Goal: Task Accomplishment & Management: Manage account settings

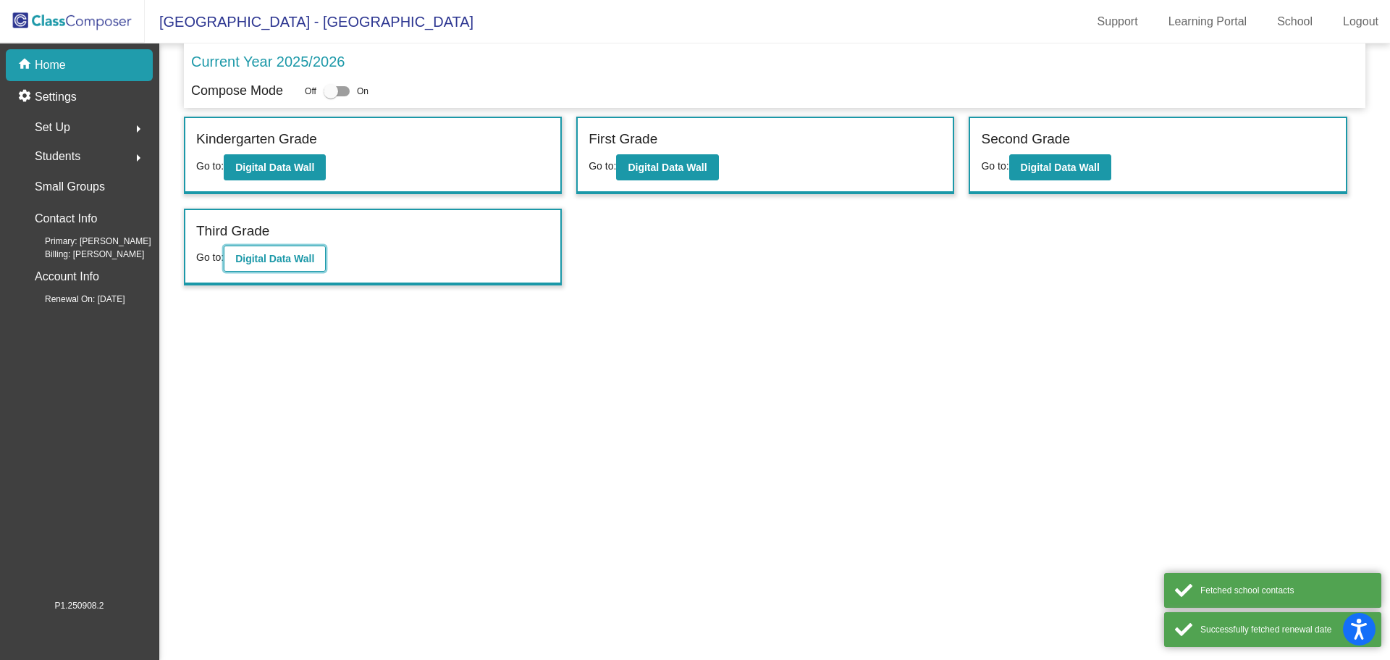
click at [306, 253] on b "Digital Data Wall" at bounding box center [274, 259] width 79 height 12
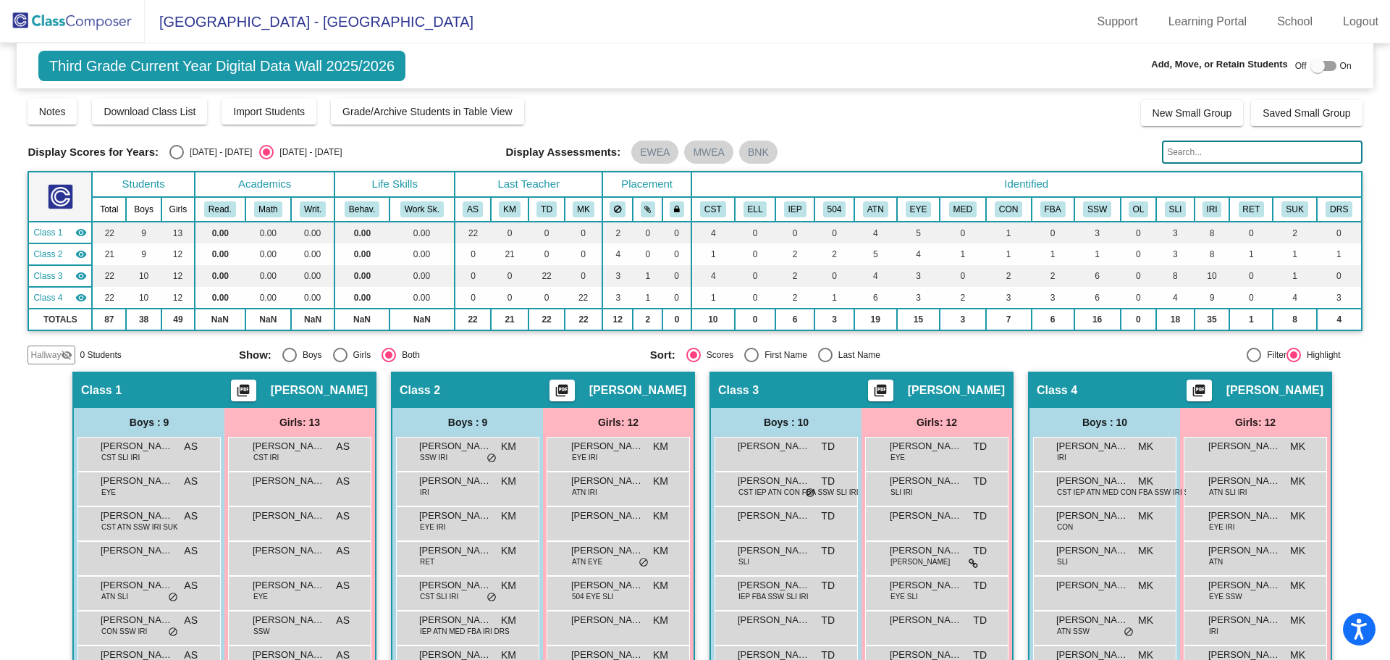
scroll to position [252, 0]
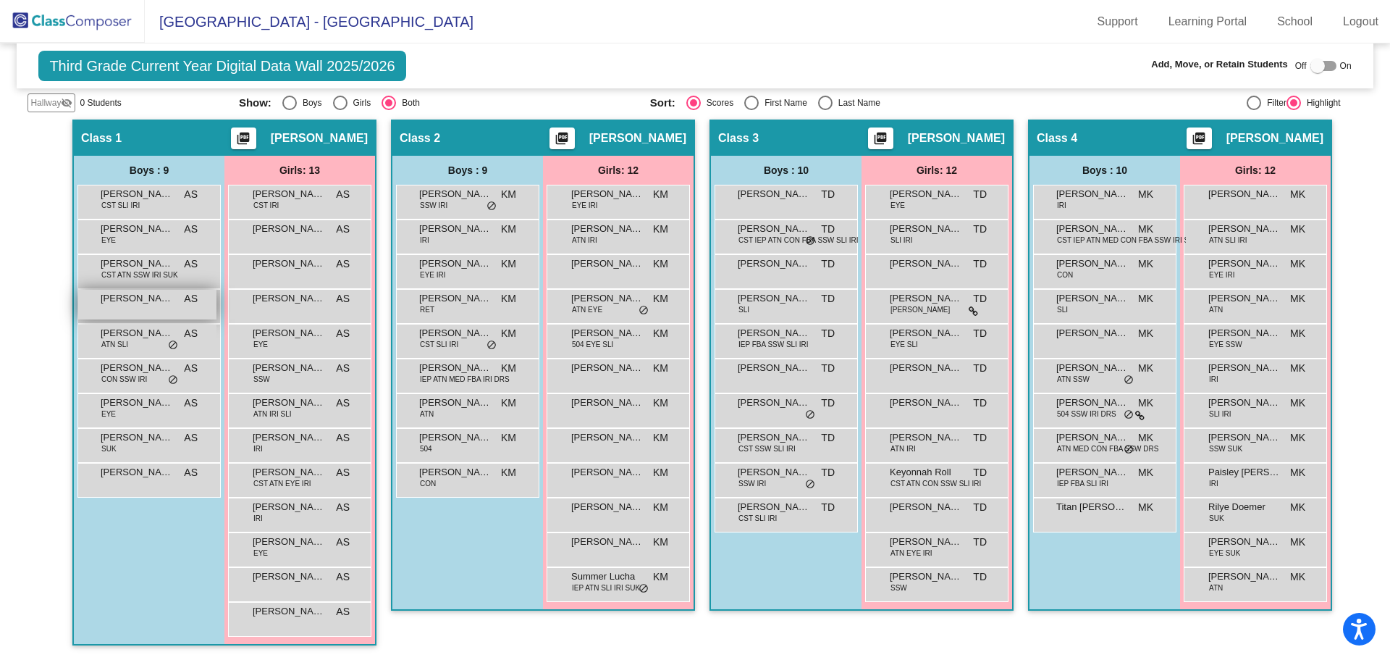
click at [122, 301] on span "[PERSON_NAME]" at bounding box center [137, 298] width 72 height 14
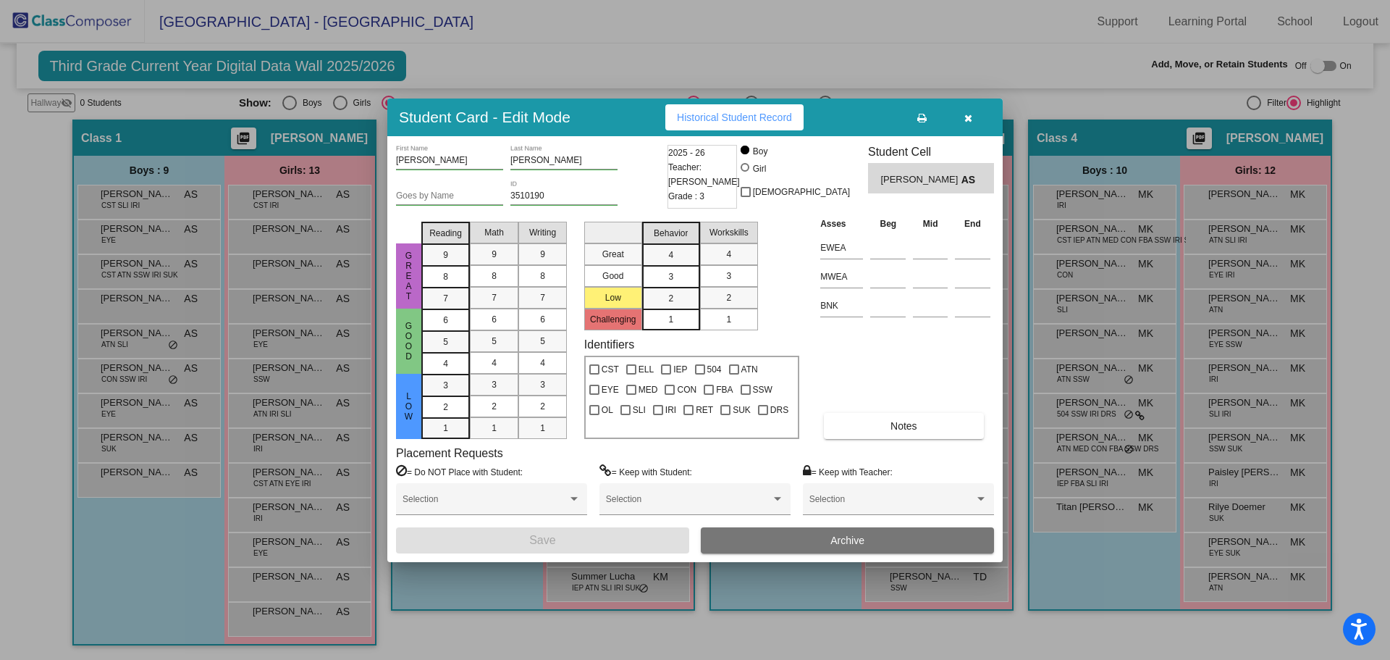
click at [974, 114] on button "button" at bounding box center [968, 117] width 46 height 26
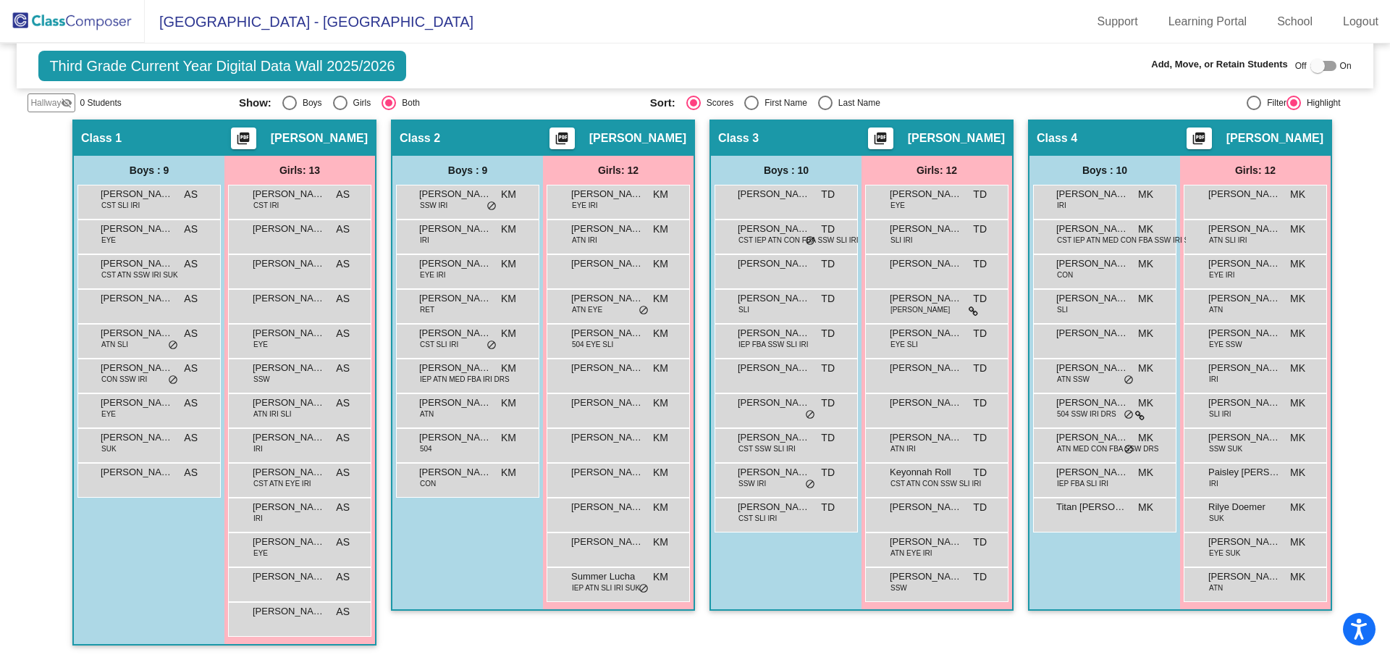
scroll to position [0, 0]
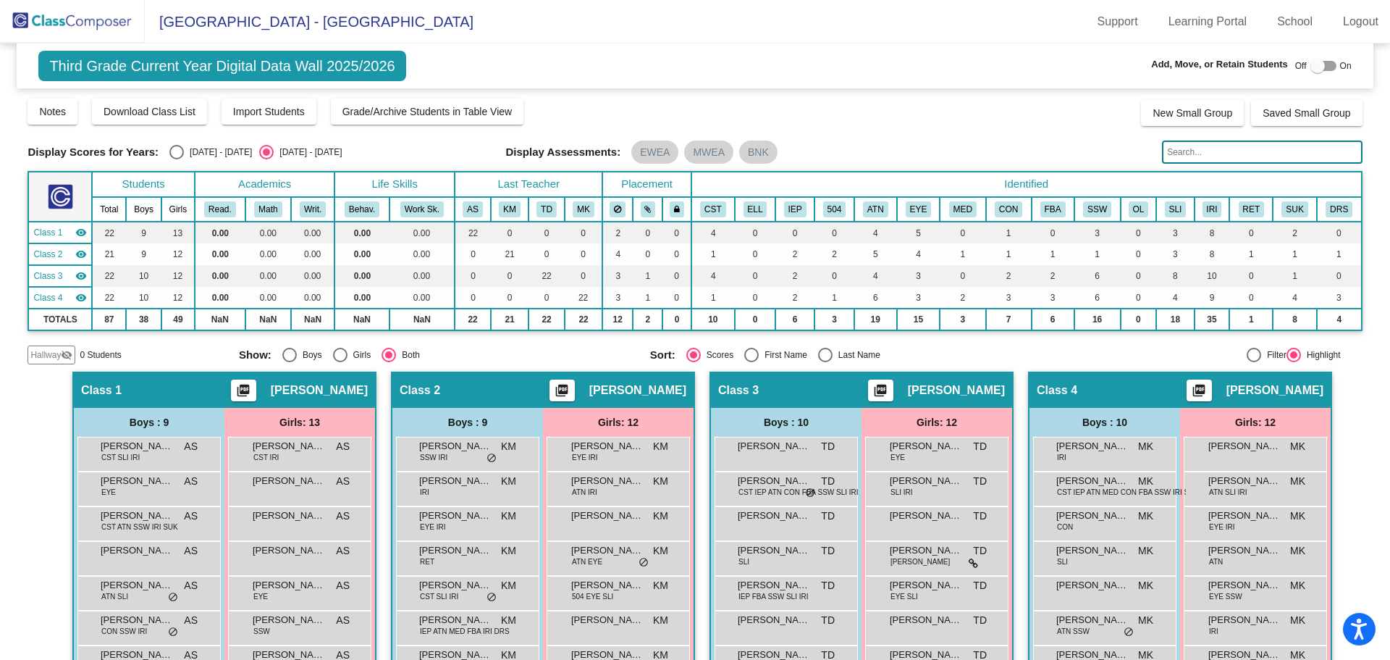
click at [88, 18] on img at bounding box center [72, 21] width 145 height 43
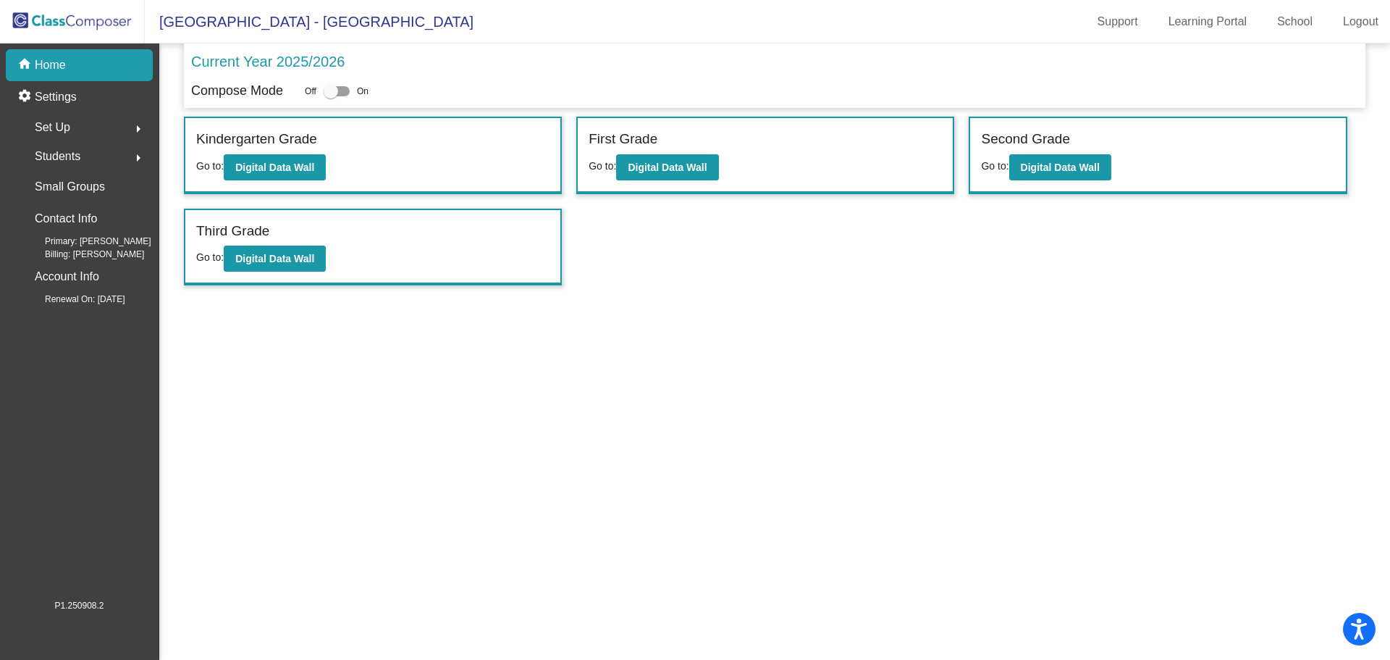
click at [44, 156] on span "Students" at bounding box center [58, 156] width 46 height 20
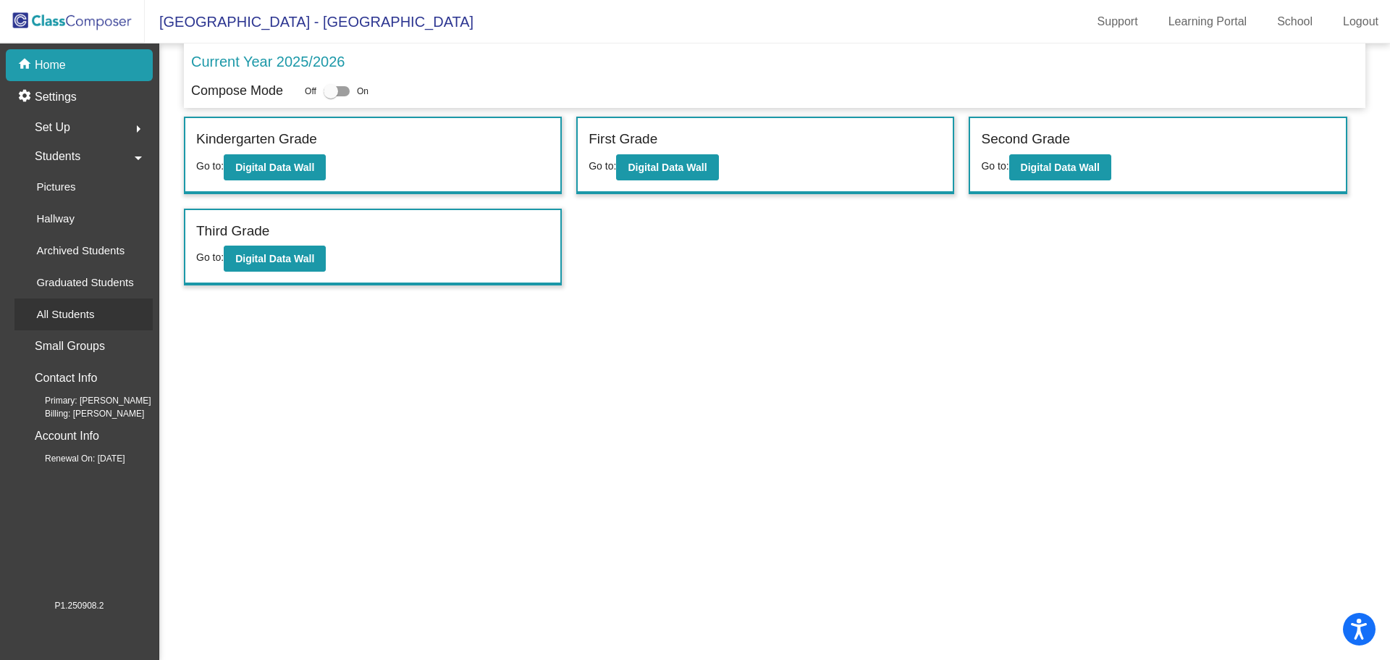
click at [58, 312] on p "All Students" at bounding box center [65, 314] width 58 height 17
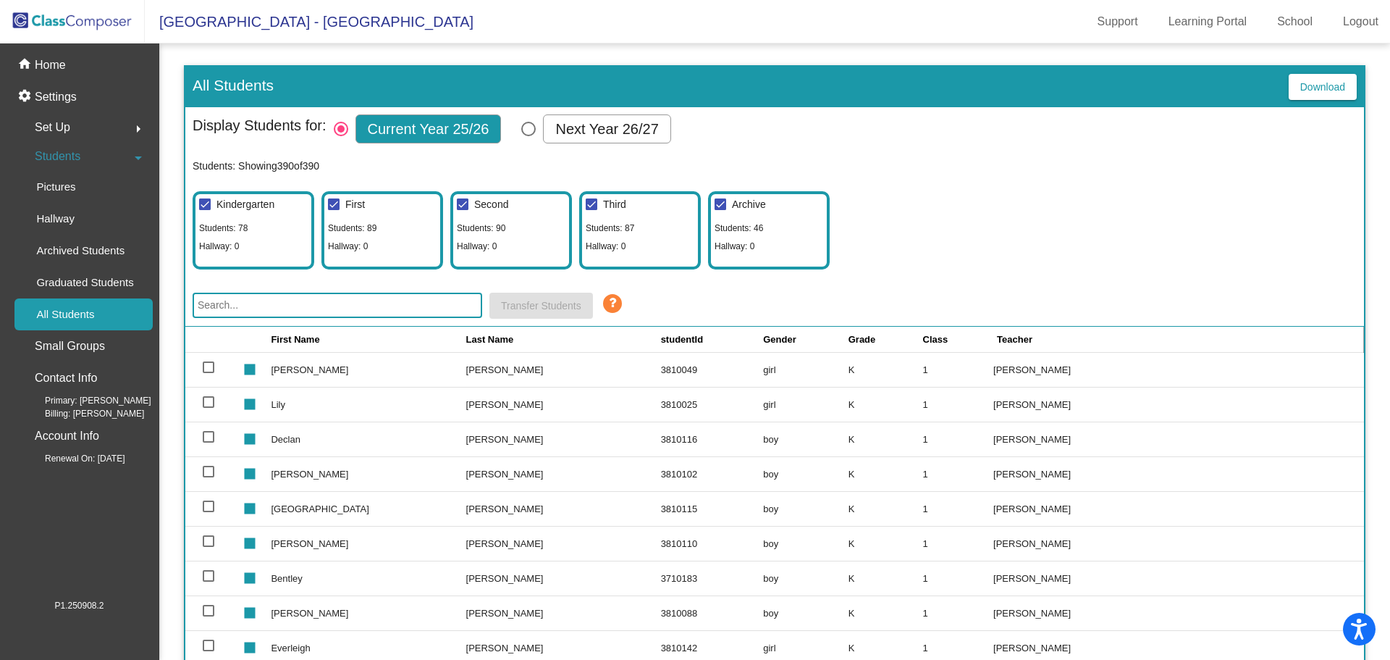
click at [293, 308] on input "text" at bounding box center [338, 304] width 290 height 25
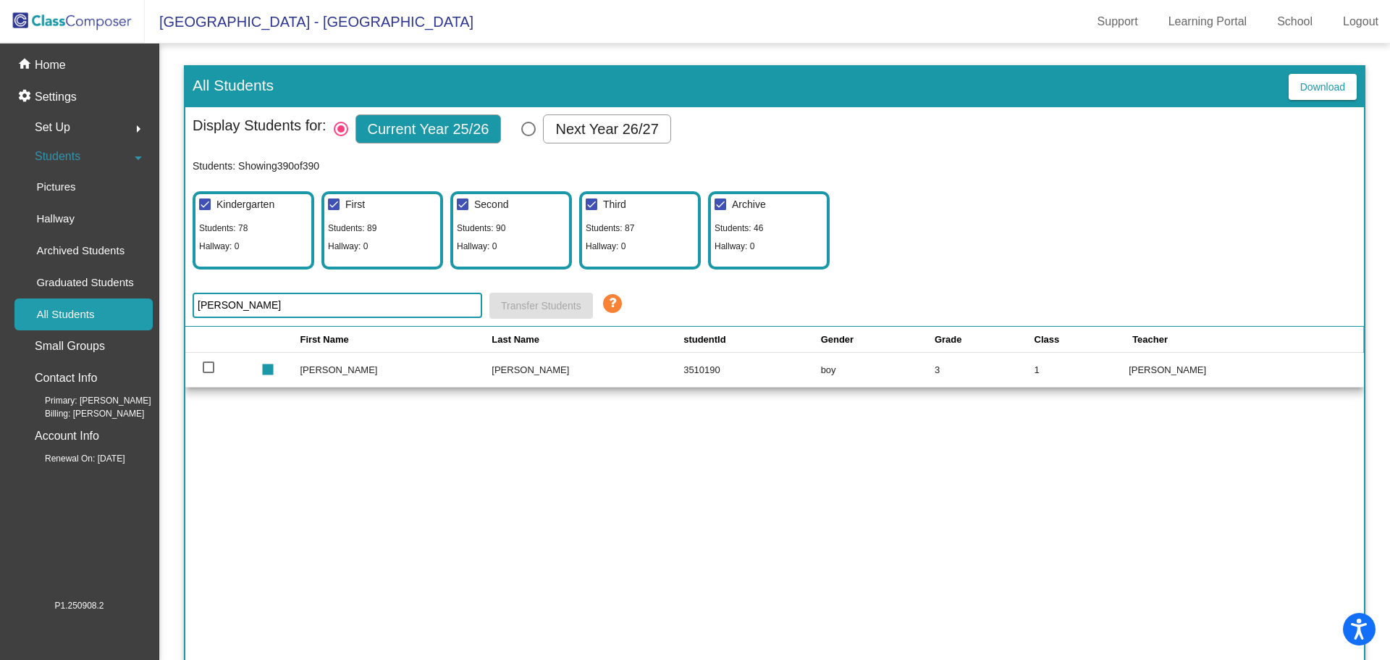
type input "[PERSON_NAME]"
click at [203, 368] on div at bounding box center [209, 367] width 12 height 12
click at [208, 373] on input "select row 280" at bounding box center [208, 373] width 1 height 1
click at [683, 348] on th "studentId" at bounding box center [751, 339] width 137 height 25
click at [213, 363] on div at bounding box center [209, 367] width 12 height 12
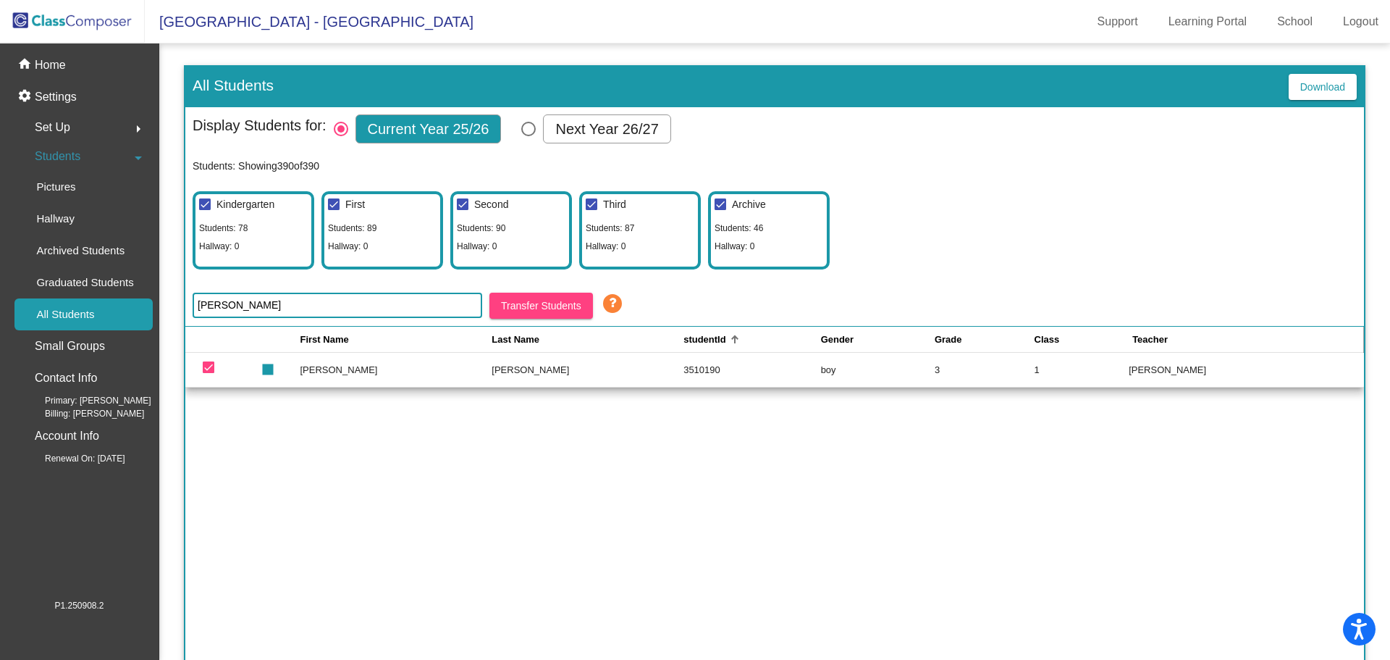
click at [209, 373] on input "deselect row 280" at bounding box center [208, 373] width 1 height 1
click at [467, 368] on td "[PERSON_NAME]" at bounding box center [396, 369] width 192 height 35
click at [300, 369] on td "stop" at bounding box center [278, 369] width 43 height 35
click at [60, 130] on span "Set Up" at bounding box center [52, 127] width 35 height 20
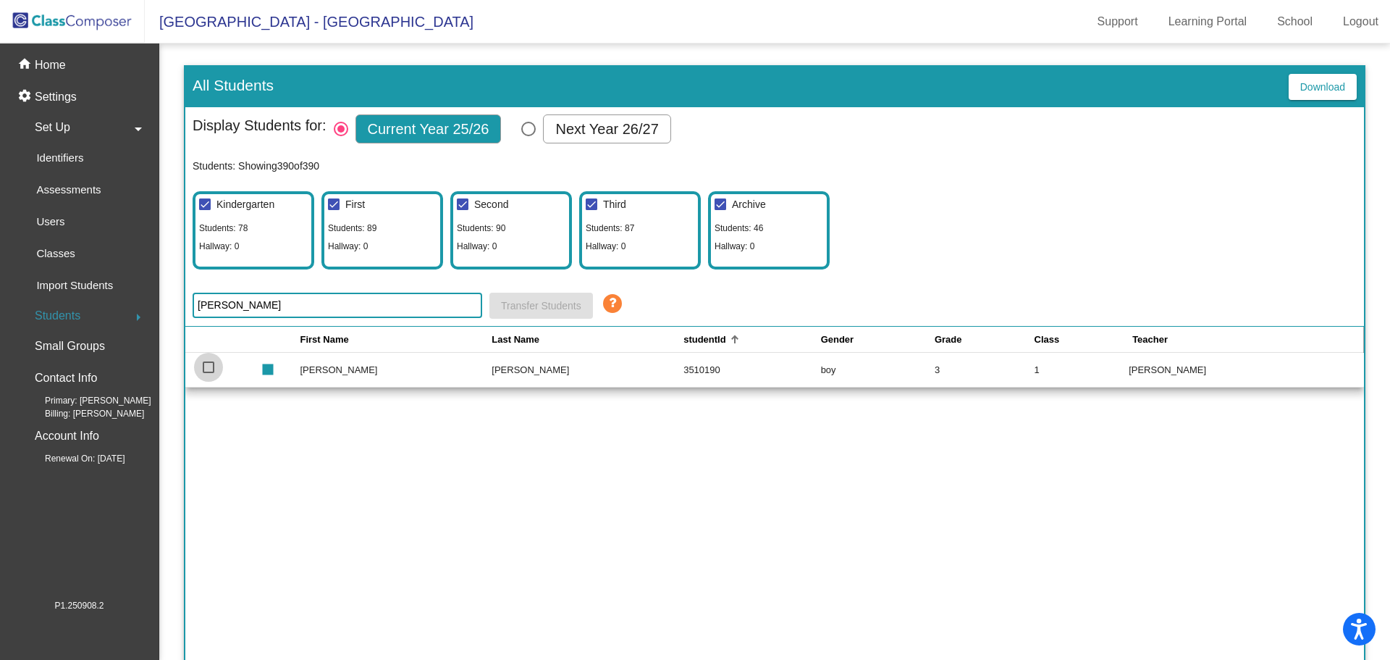
click at [209, 369] on div at bounding box center [209, 367] width 12 height 12
click at [209, 373] on input "select row 280" at bounding box center [208, 373] width 1 height 1
checkbox input "true"
click at [502, 372] on td "[PERSON_NAME]" at bounding box center [588, 369] width 192 height 35
click at [326, 369] on td "[PERSON_NAME]" at bounding box center [396, 369] width 192 height 35
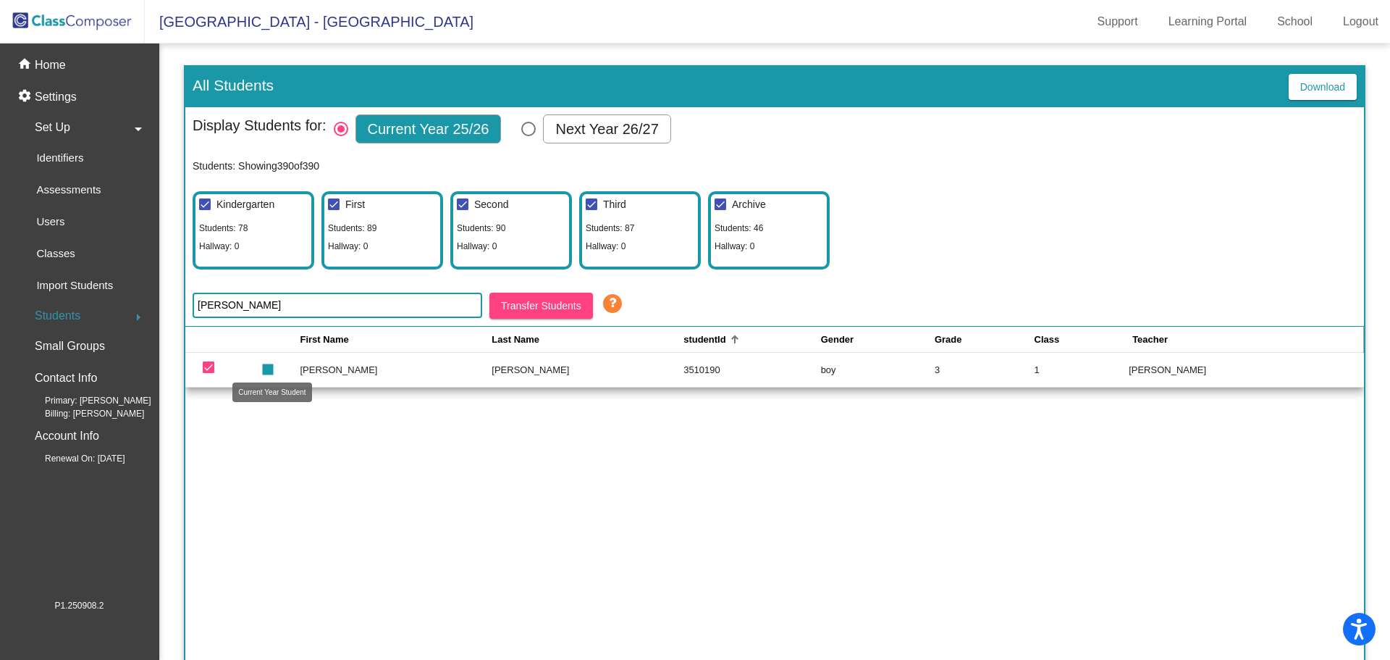
click at [274, 369] on mat-icon "stop" at bounding box center [265, 363] width 17 height 17
click at [271, 367] on mat-icon "stop" at bounding box center [265, 363] width 17 height 17
click at [319, 372] on td "[PERSON_NAME]" at bounding box center [396, 369] width 192 height 35
click at [1153, 368] on td "[PERSON_NAME]" at bounding box center [1246, 369] width 235 height 35
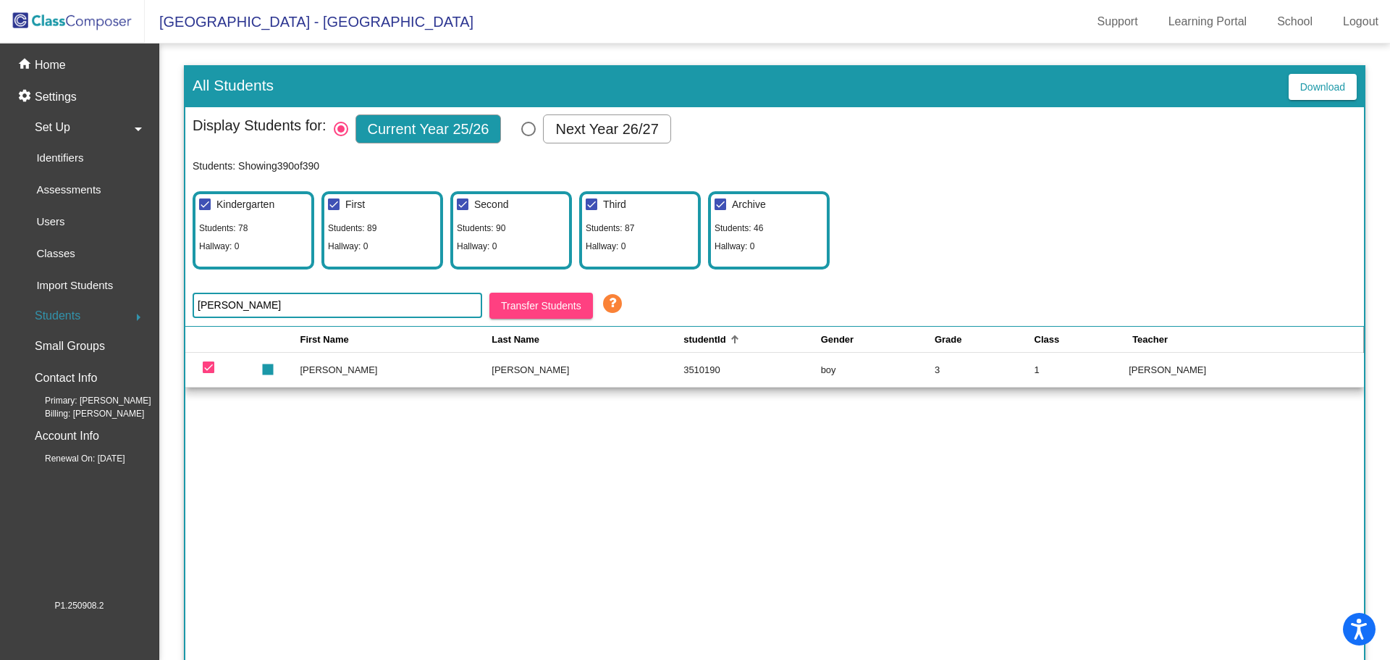
click at [1153, 368] on td "[PERSON_NAME]" at bounding box center [1246, 369] width 235 height 35
click at [70, 313] on span "Students" at bounding box center [58, 316] width 46 height 20
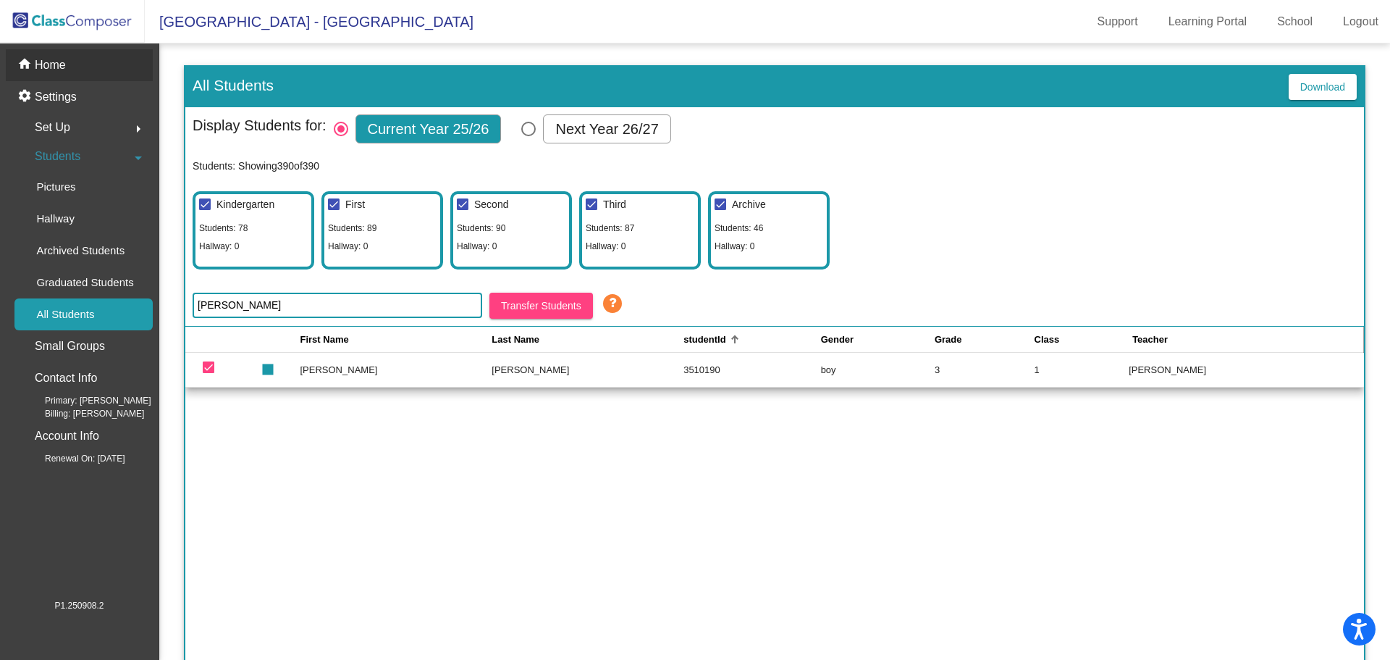
click at [44, 64] on p "Home" at bounding box center [50, 64] width 31 height 17
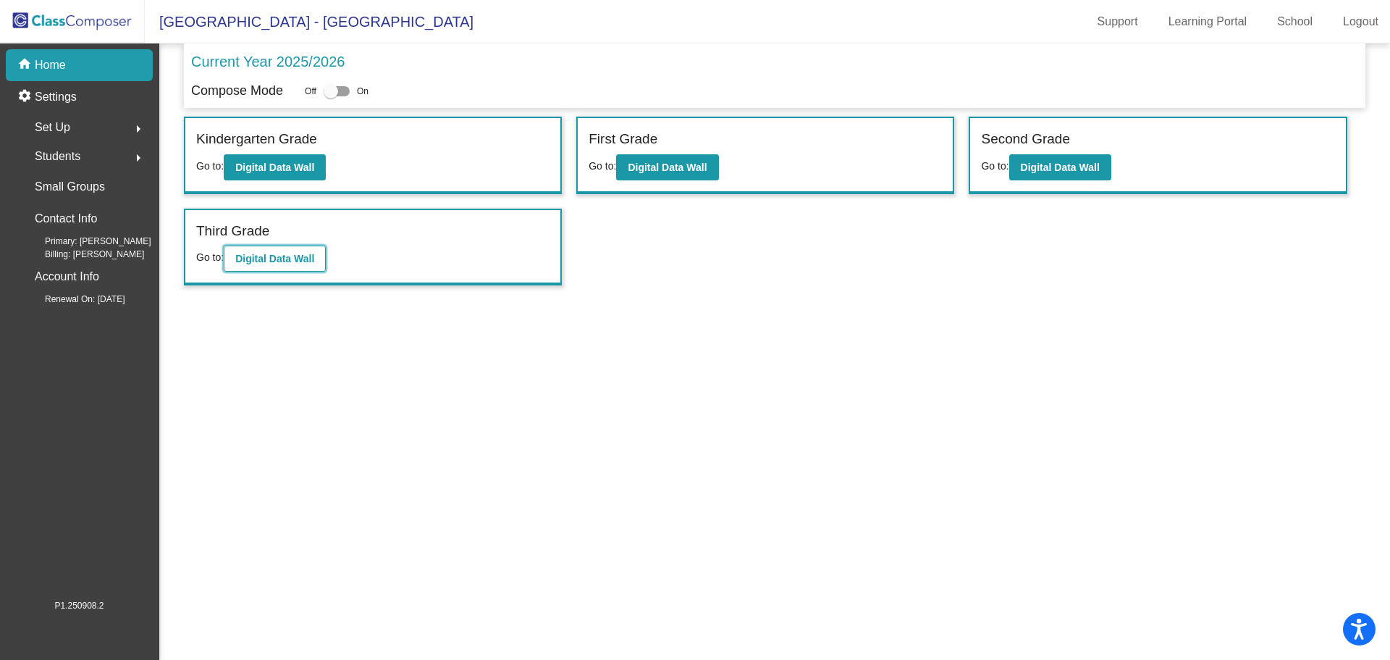
click at [316, 249] on button "Digital Data Wall" at bounding box center [275, 258] width 102 height 26
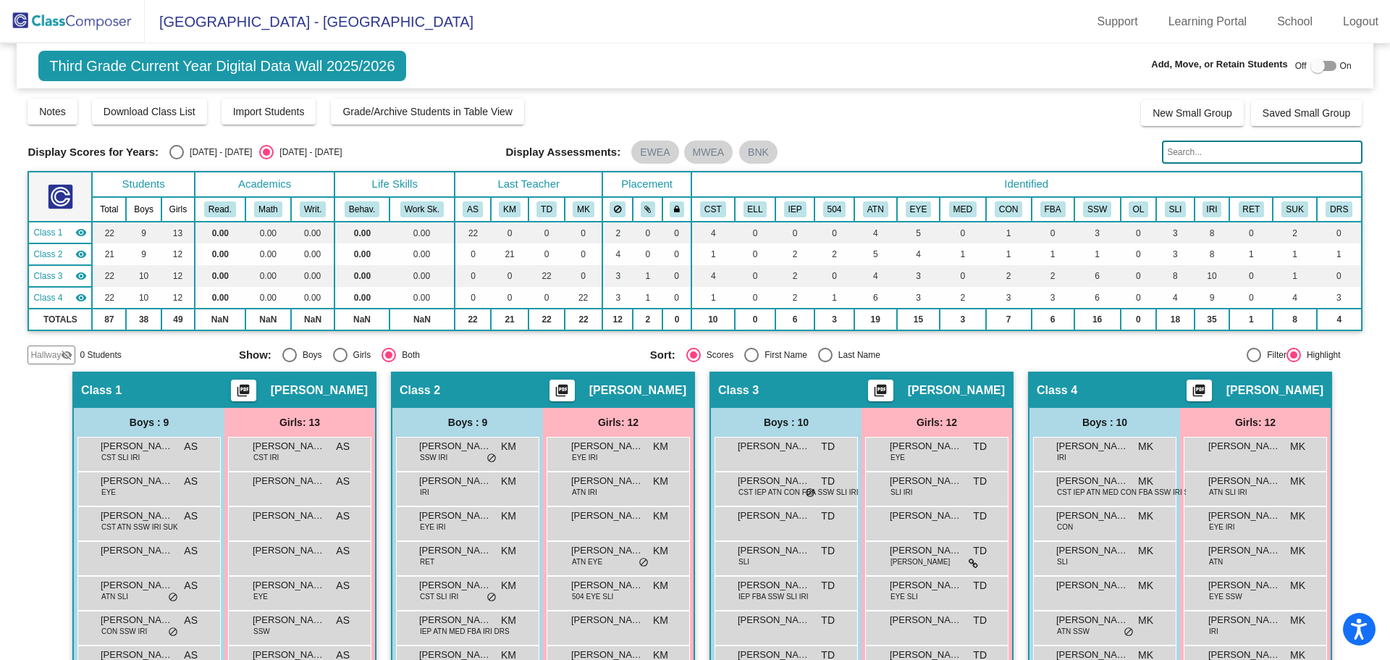
scroll to position [252, 0]
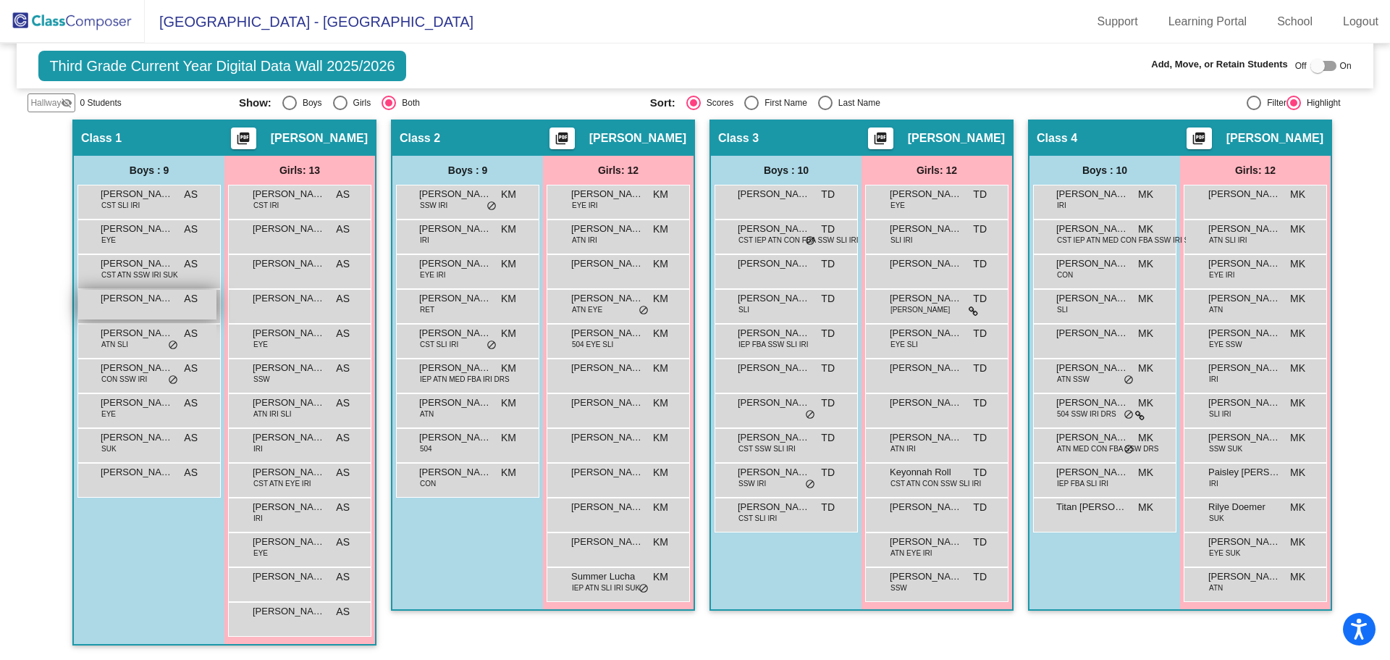
click at [139, 302] on span "[PERSON_NAME]" at bounding box center [137, 298] width 72 height 14
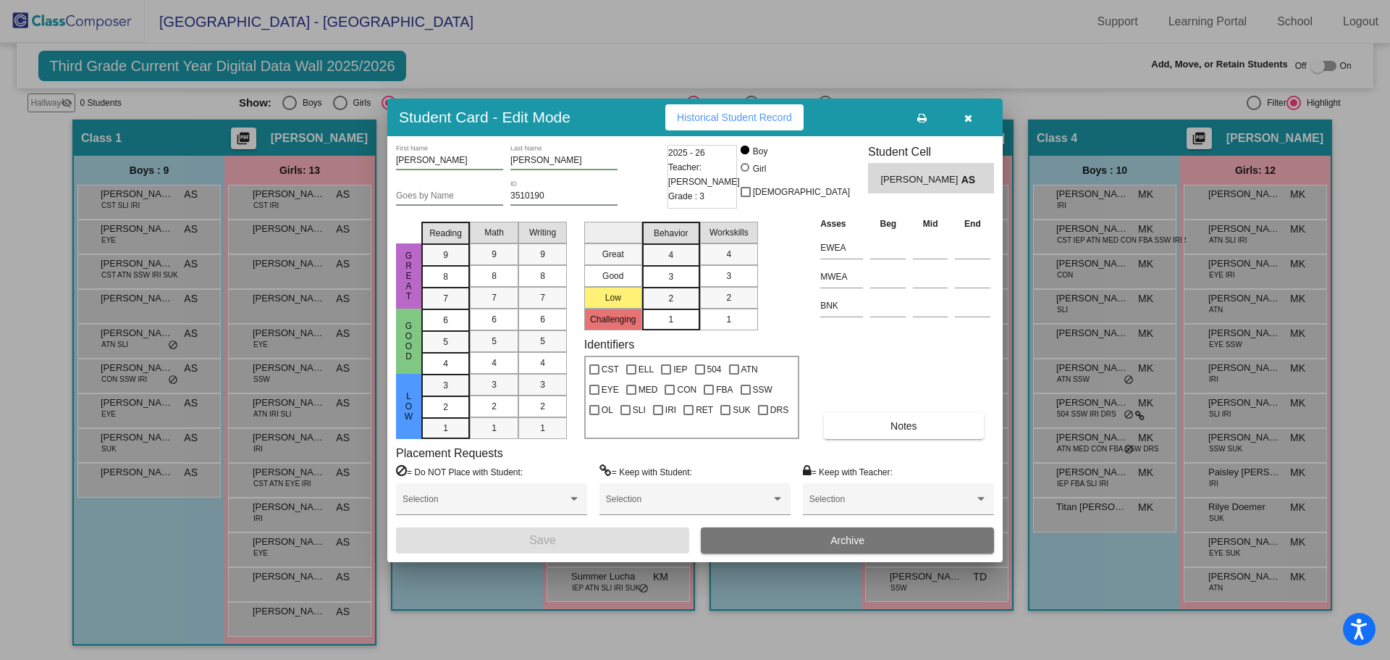
click at [717, 184] on div "2025 - 26 Teacher: [PERSON_NAME] Grade : 3" at bounding box center [703, 177] width 70 height 64
click at [935, 177] on span "[PERSON_NAME]" at bounding box center [920, 179] width 80 height 15
click at [833, 534] on span "Archive" at bounding box center [847, 540] width 34 height 12
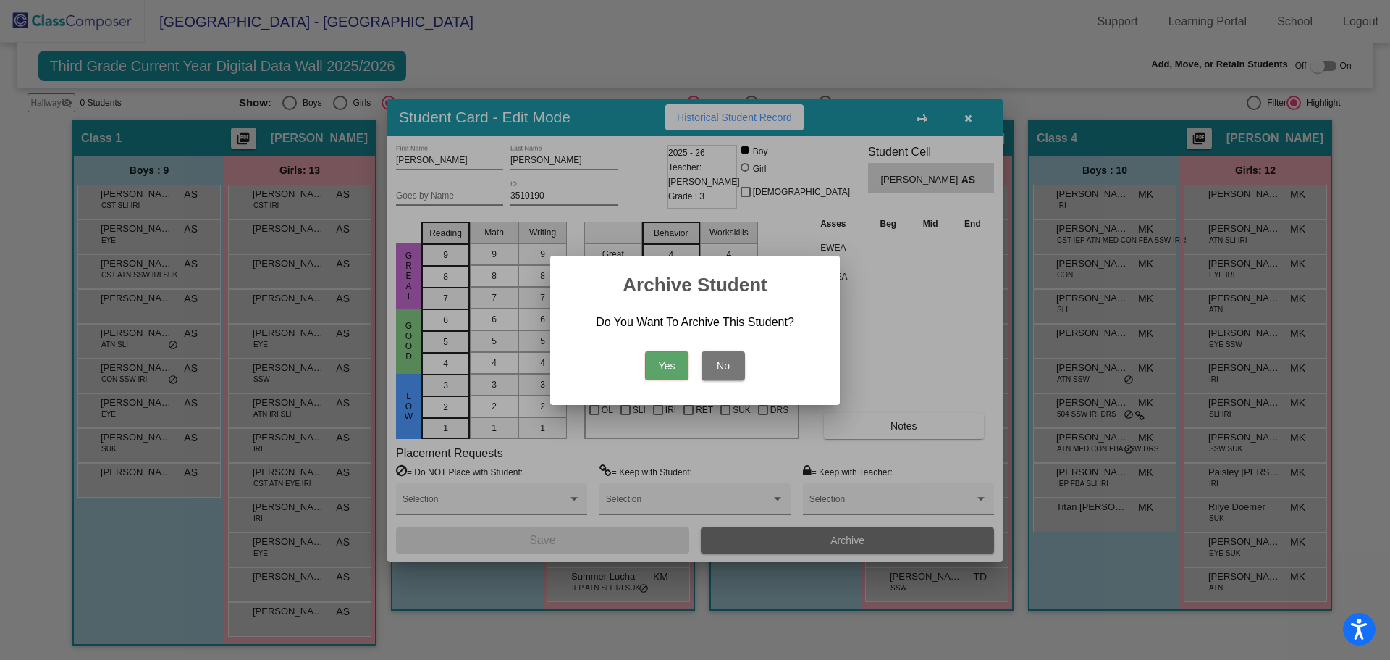
click at [678, 362] on button "Yes" at bounding box center [666, 365] width 43 height 29
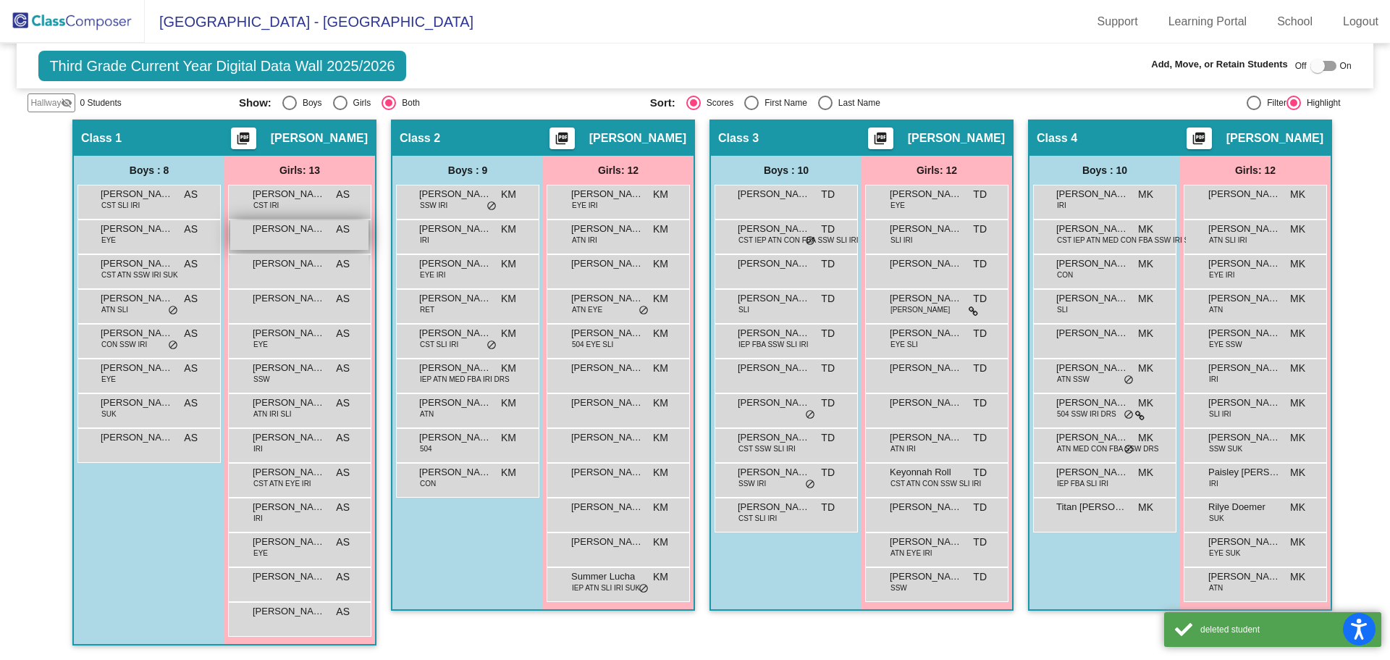
scroll to position [0, 0]
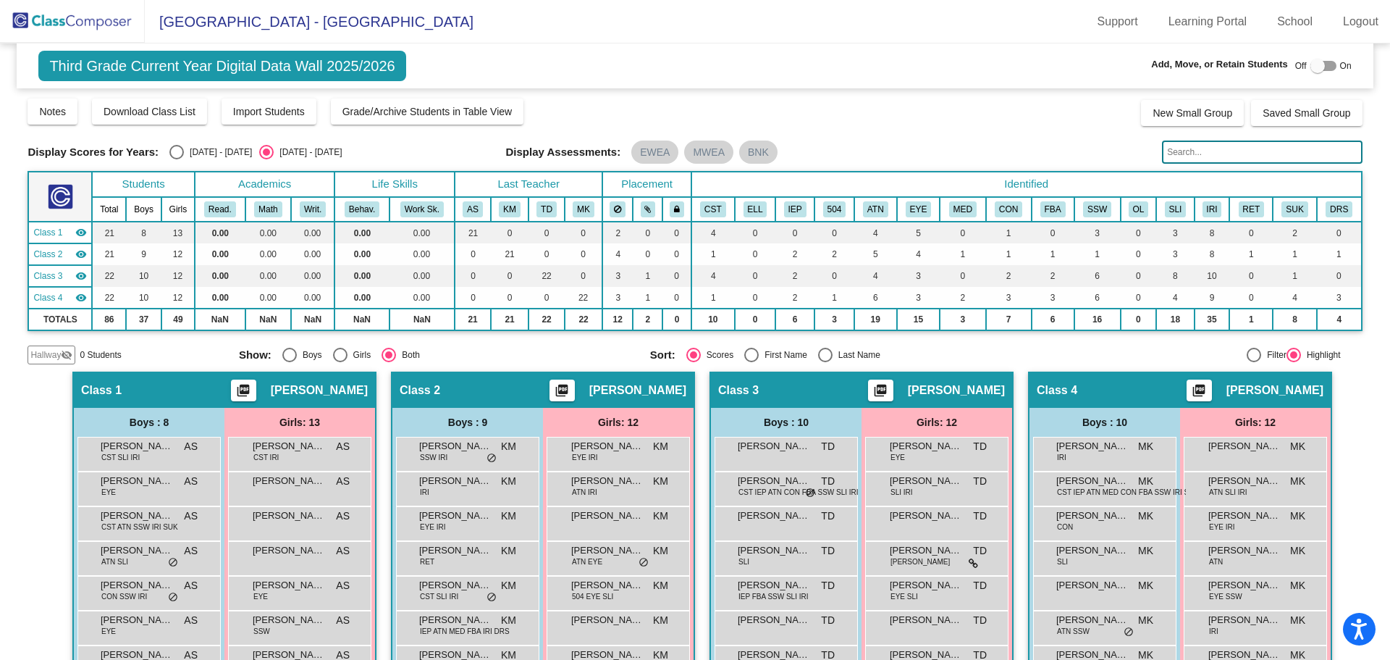
click at [42, 30] on img at bounding box center [72, 21] width 145 height 43
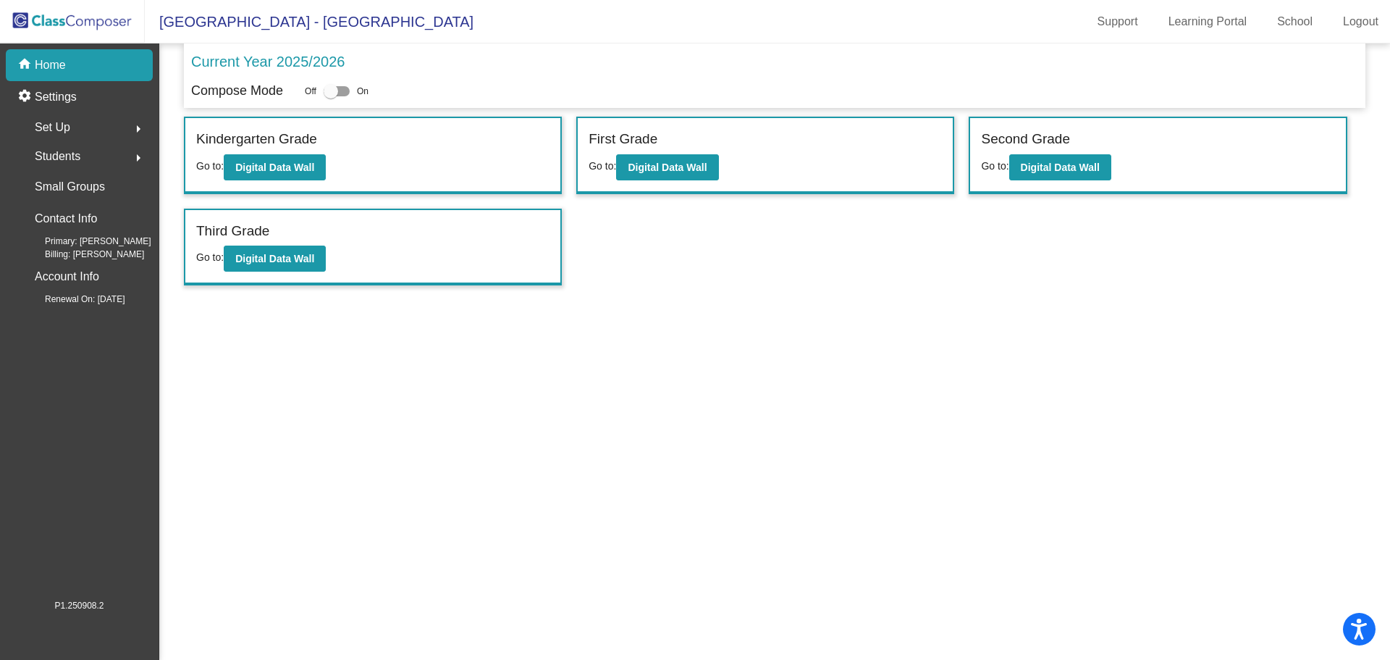
click at [43, 159] on span "Students" at bounding box center [58, 156] width 46 height 20
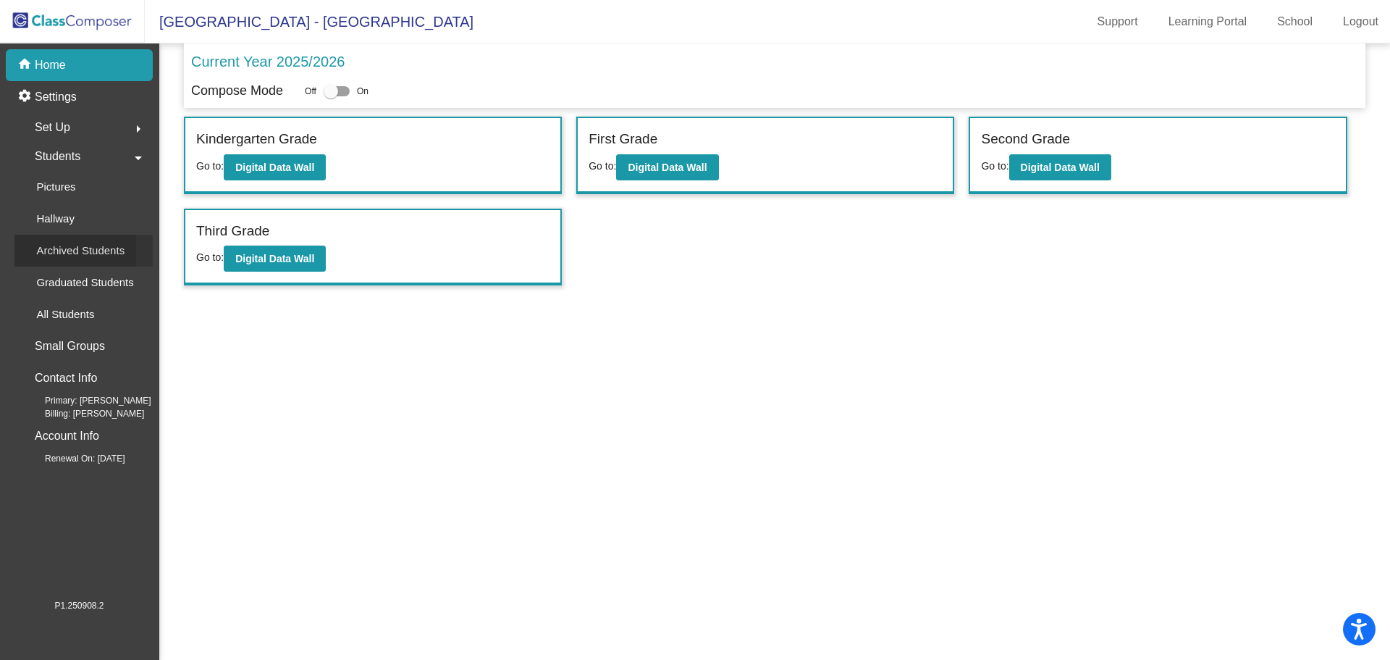
drag, startPoint x: 85, startPoint y: 252, endPoint x: 154, endPoint y: 246, distance: 69.0
click at [86, 252] on p "Archived Students" at bounding box center [80, 250] width 88 height 17
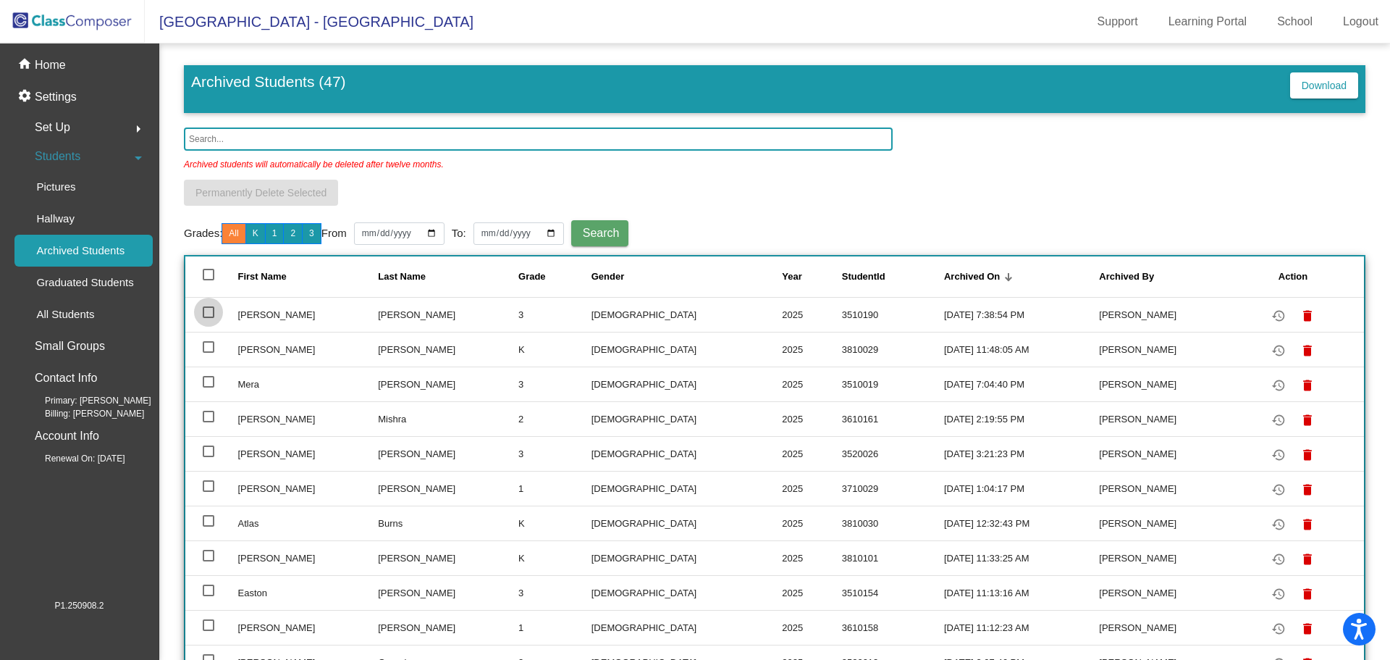
click at [207, 307] on div at bounding box center [209, 312] width 12 height 12
click at [208, 318] on input "select row 2" at bounding box center [208, 318] width 1 height 1
click at [203, 308] on div at bounding box center [209, 312] width 12 height 12
click at [208, 318] on input "deselect row 2" at bounding box center [208, 318] width 1 height 1
click at [254, 315] on td "[PERSON_NAME]" at bounding box center [307, 314] width 140 height 35
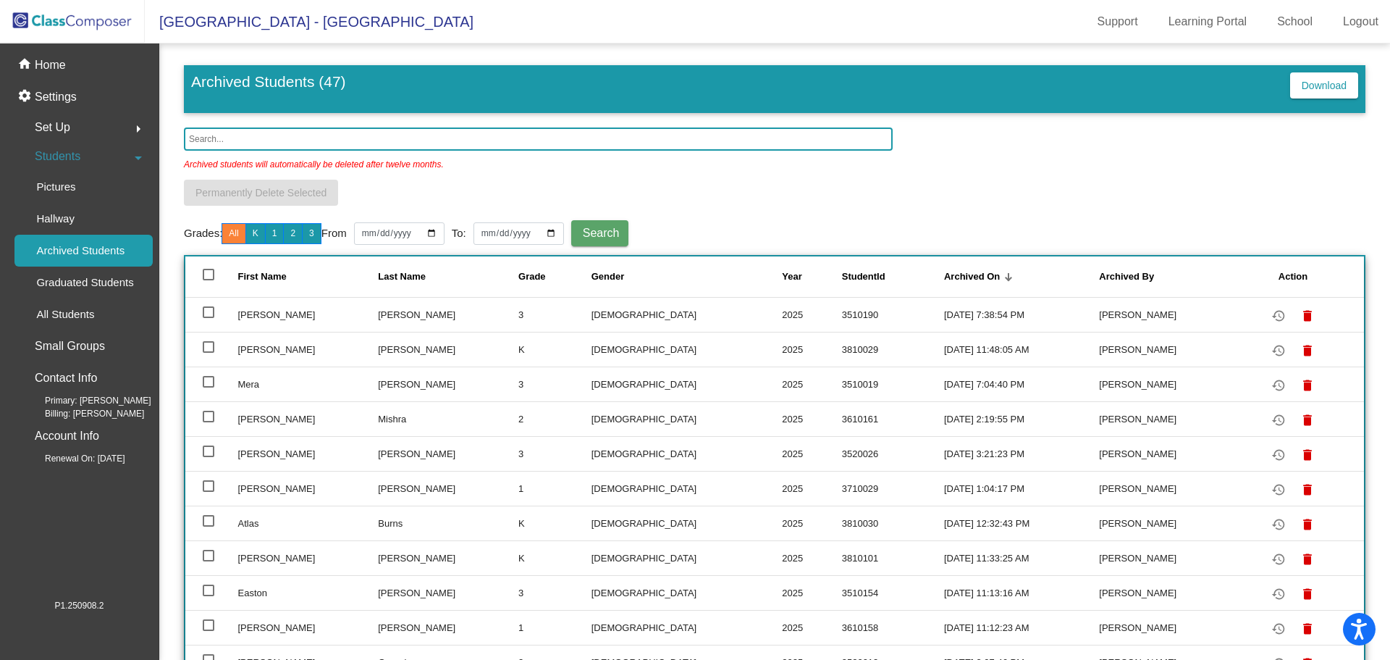
click at [209, 307] on div at bounding box center [209, 312] width 12 height 12
click at [209, 318] on input "select row 2" at bounding box center [208, 318] width 1 height 1
click at [211, 311] on div at bounding box center [209, 312] width 12 height 12
click at [209, 318] on input "deselect row 2" at bounding box center [208, 318] width 1 height 1
click at [211, 311] on div at bounding box center [209, 312] width 12 height 12
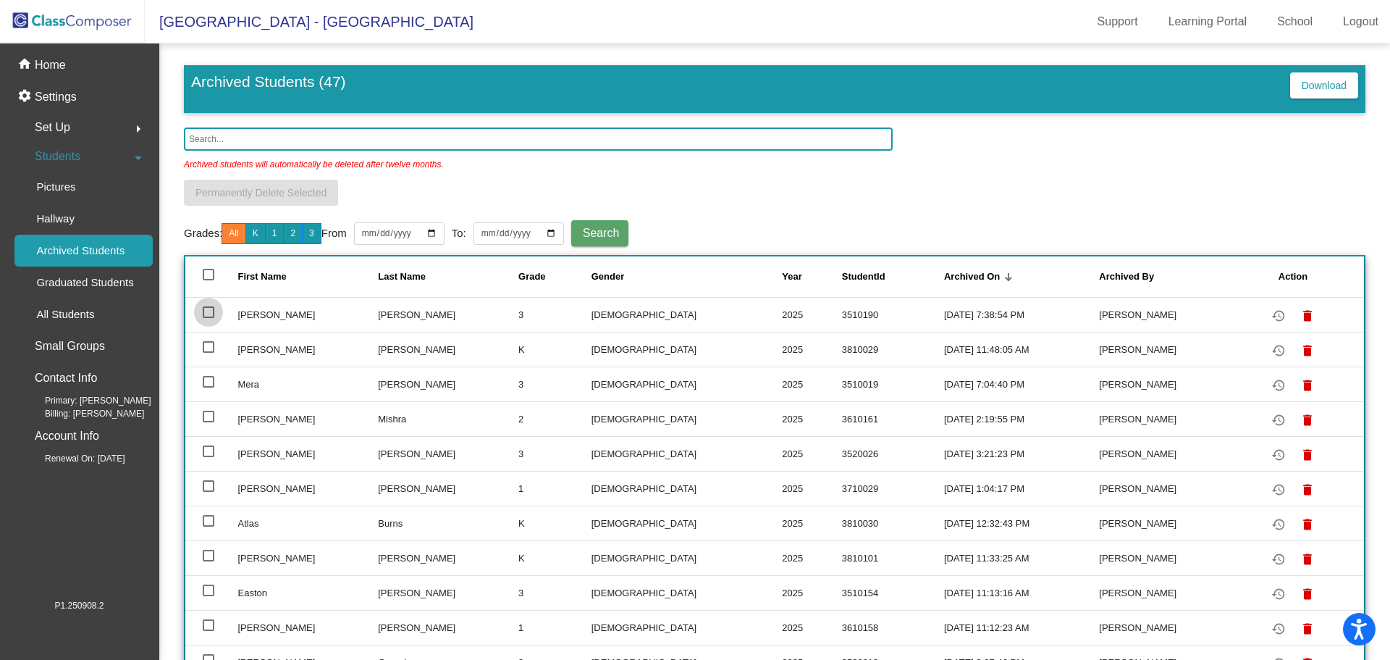
click at [209, 318] on input "select row 2" at bounding box center [208, 318] width 1 height 1
click at [211, 311] on div at bounding box center [209, 312] width 12 height 12
click at [209, 318] on input "deselect row 2" at bounding box center [208, 318] width 1 height 1
checkbox input "false"
click at [1270, 311] on mat-icon "restore" at bounding box center [1278, 315] width 17 height 17
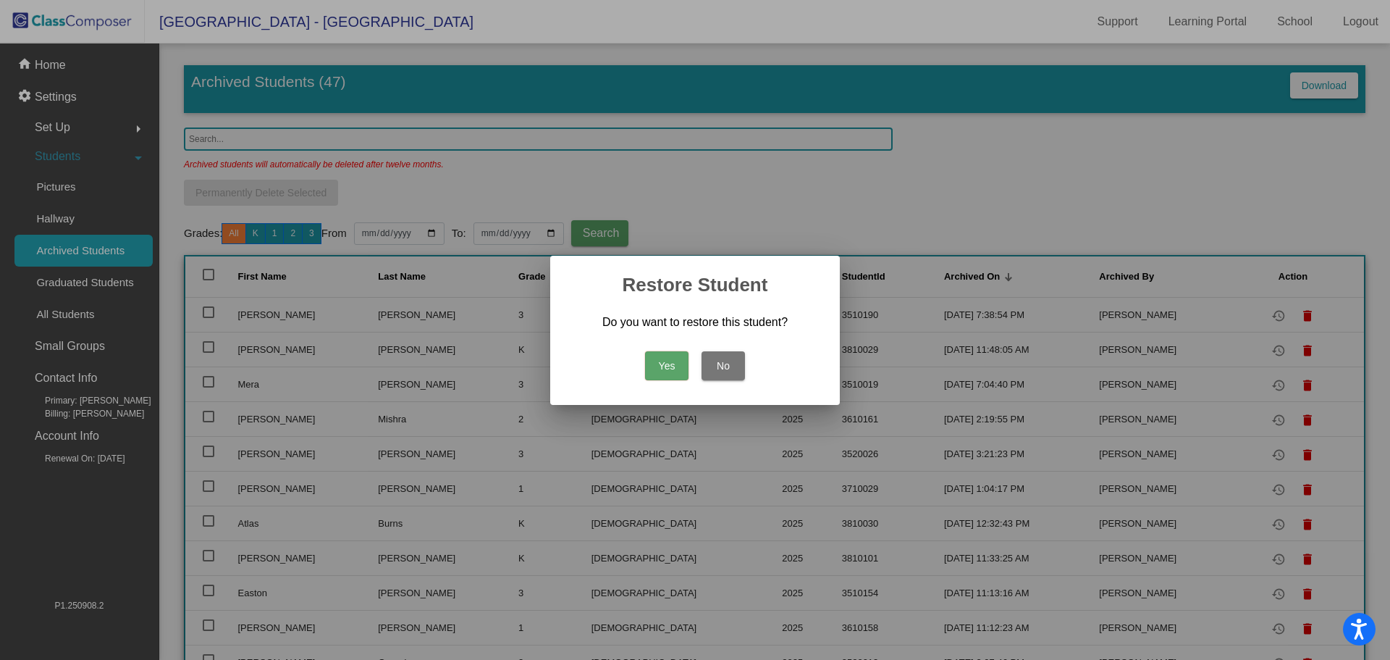
click at [674, 362] on button "Yes" at bounding box center [666, 365] width 43 height 29
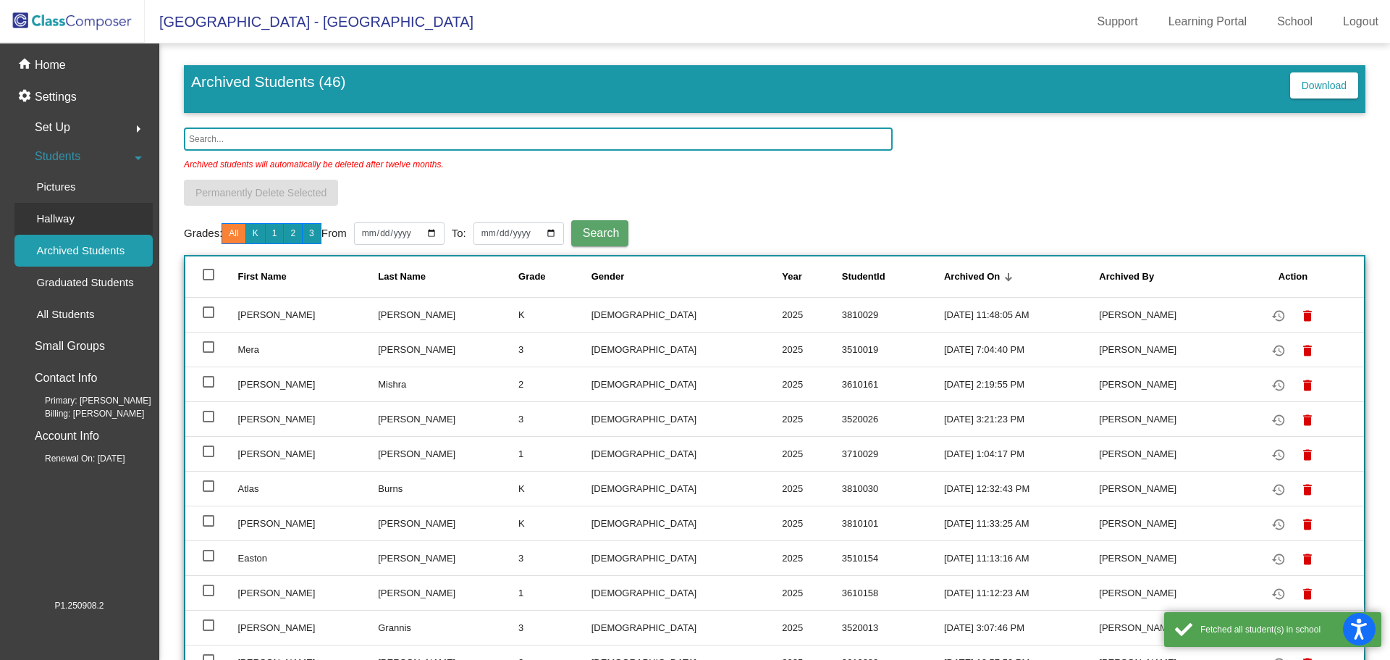
click at [48, 213] on p "Hallway" at bounding box center [55, 218] width 38 height 17
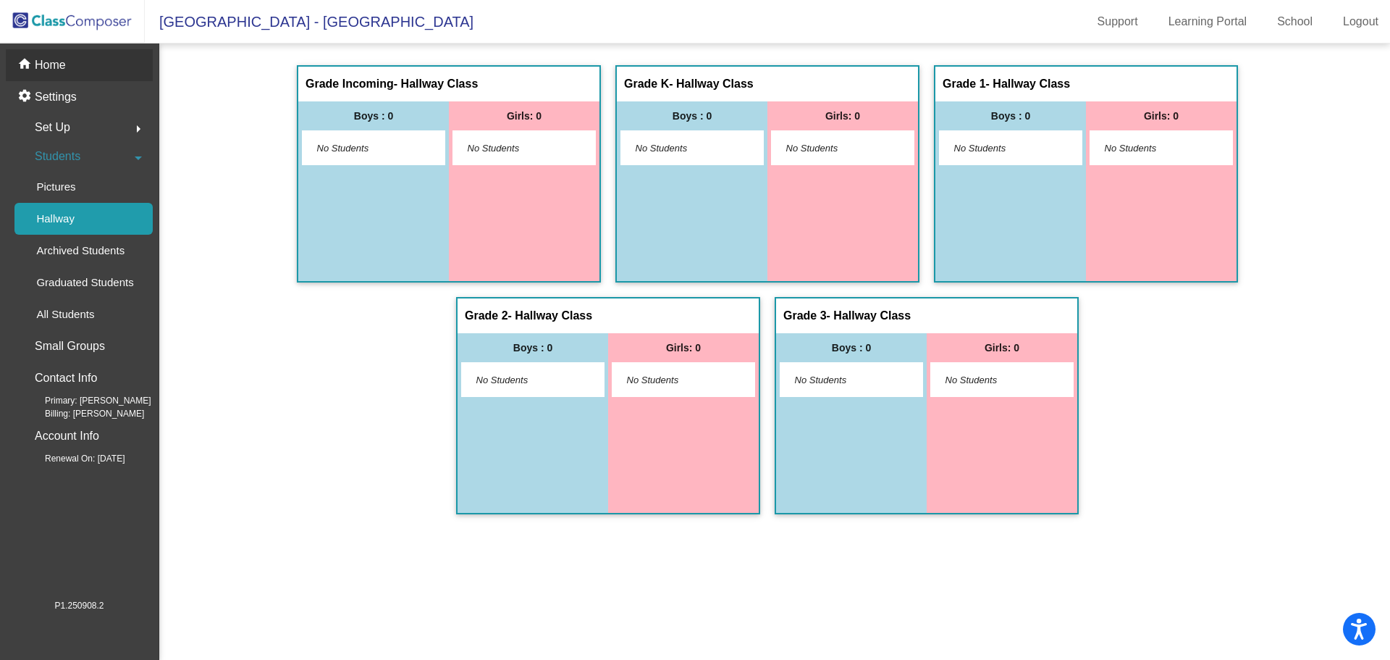
click at [62, 70] on p "Home" at bounding box center [50, 64] width 31 height 17
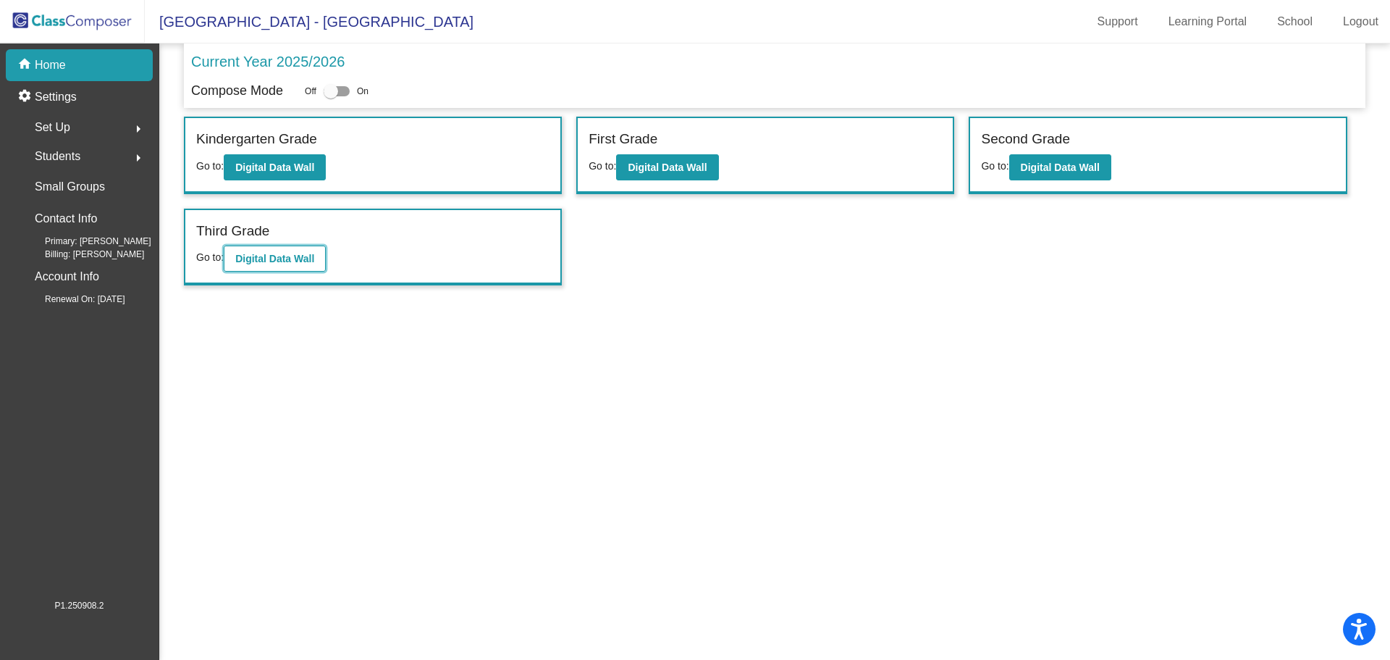
click at [261, 269] on button "Digital Data Wall" at bounding box center [275, 258] width 102 height 26
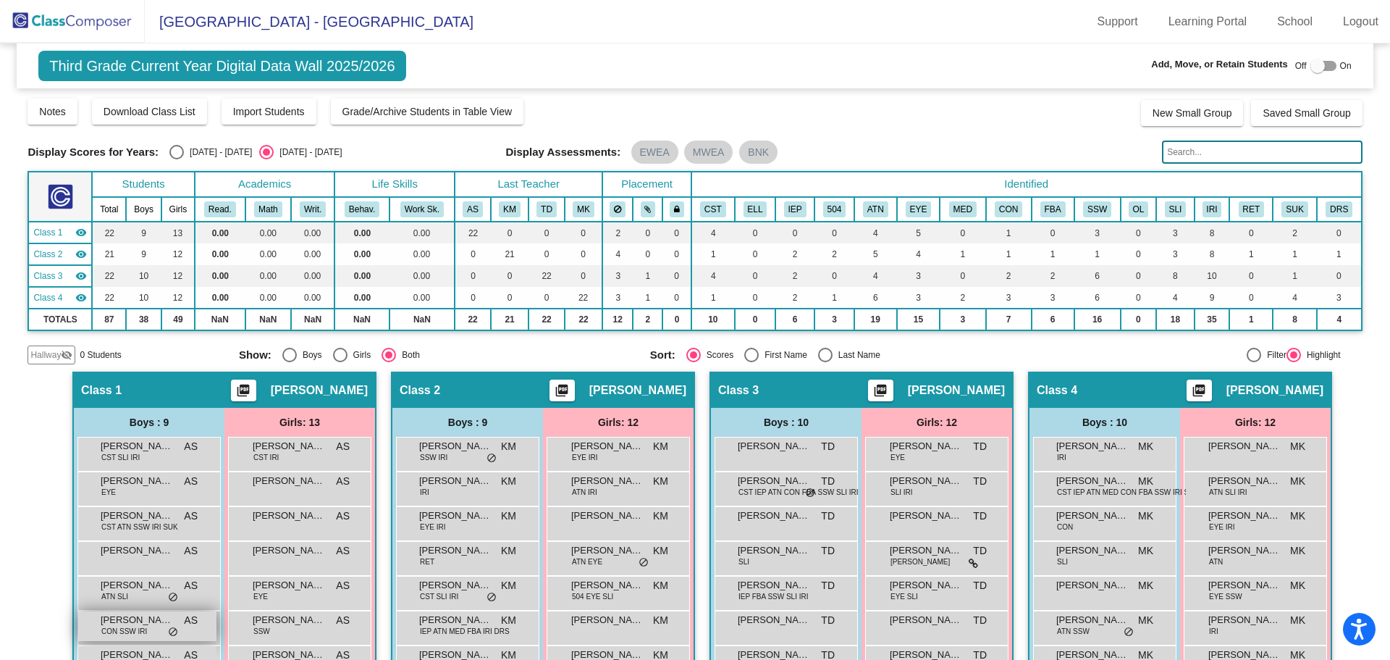
scroll to position [252, 0]
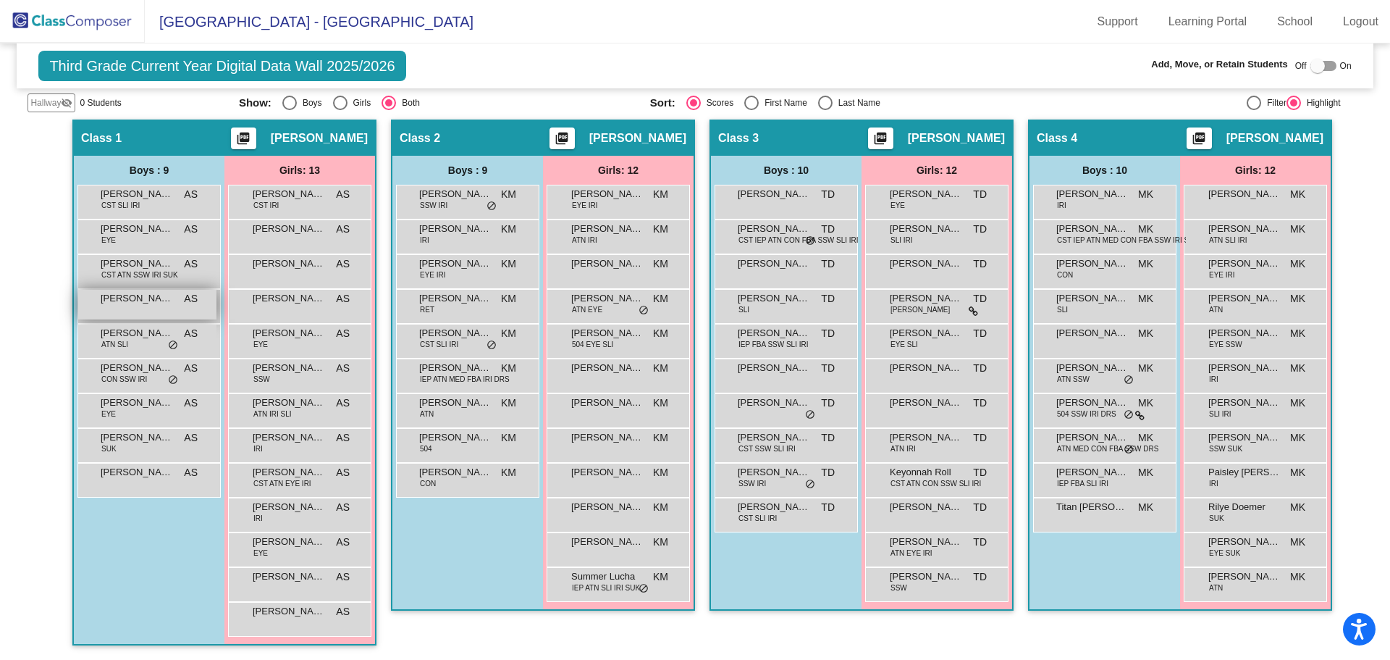
click at [126, 302] on span "[PERSON_NAME]" at bounding box center [137, 298] width 72 height 14
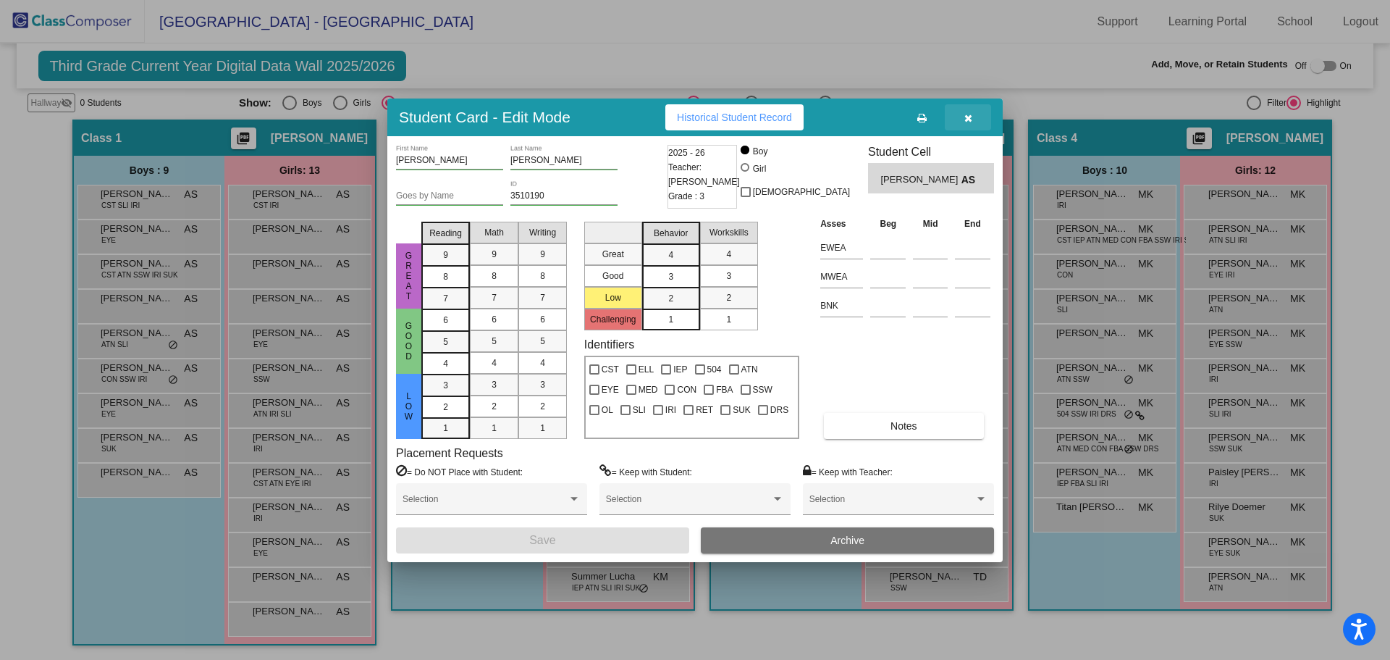
click at [968, 108] on button "button" at bounding box center [968, 117] width 46 height 26
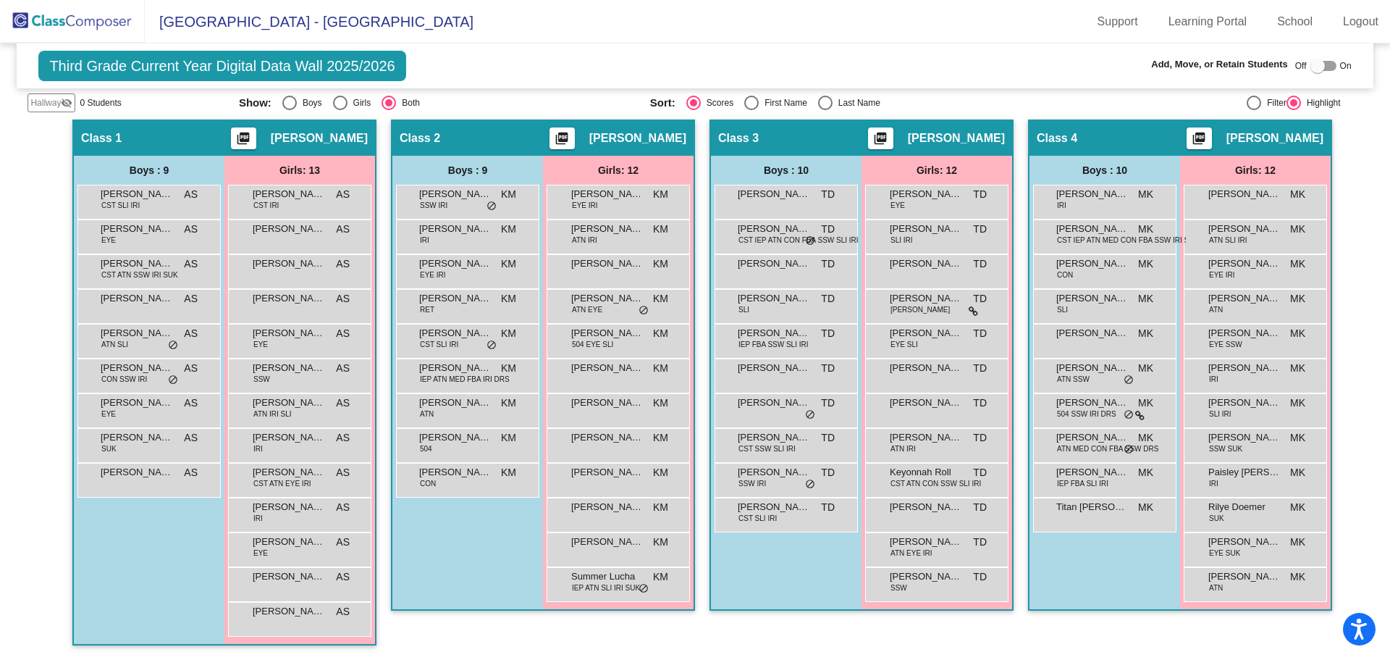
scroll to position [0, 0]
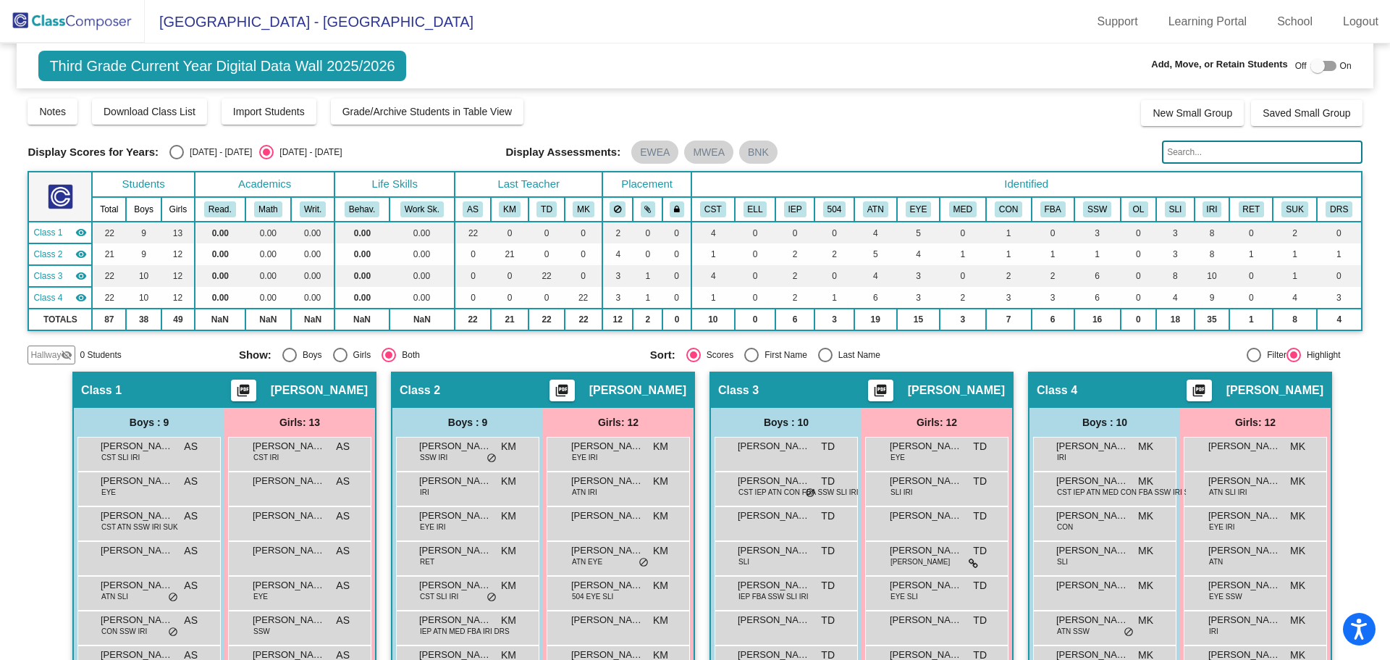
click at [66, 360] on mat-icon "visibility_off" at bounding box center [67, 355] width 12 height 12
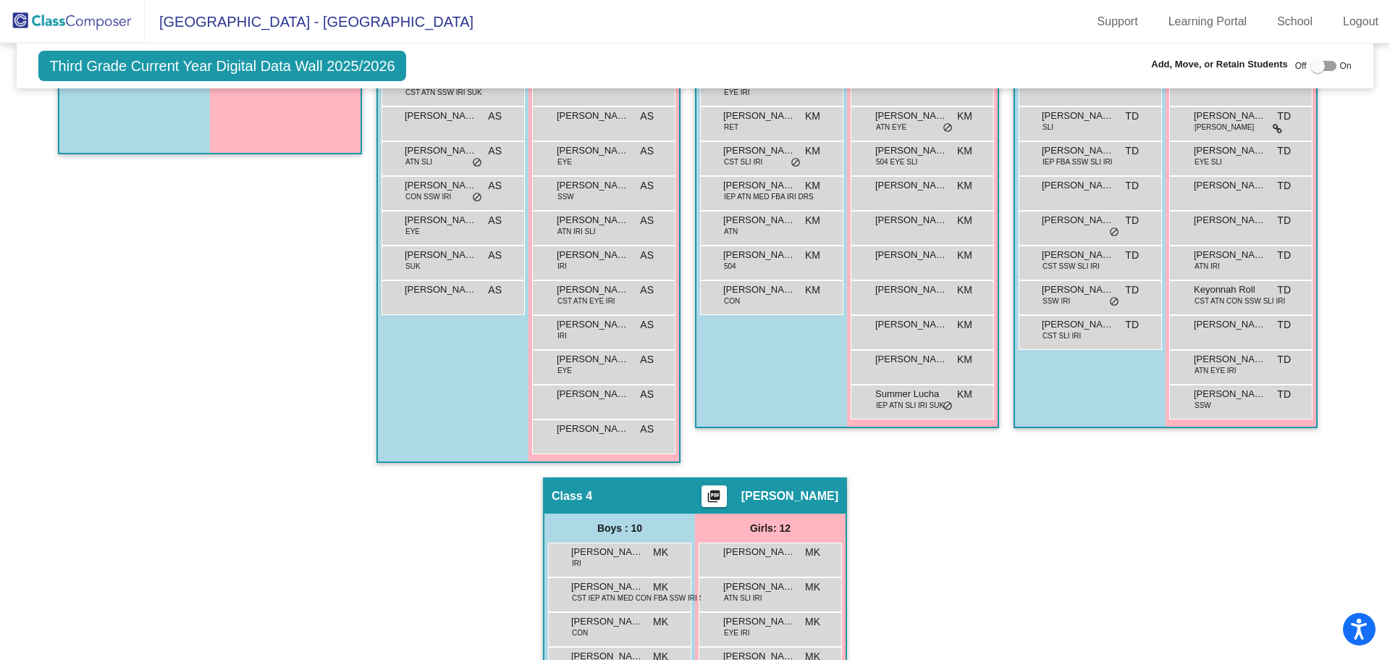
scroll to position [145, 0]
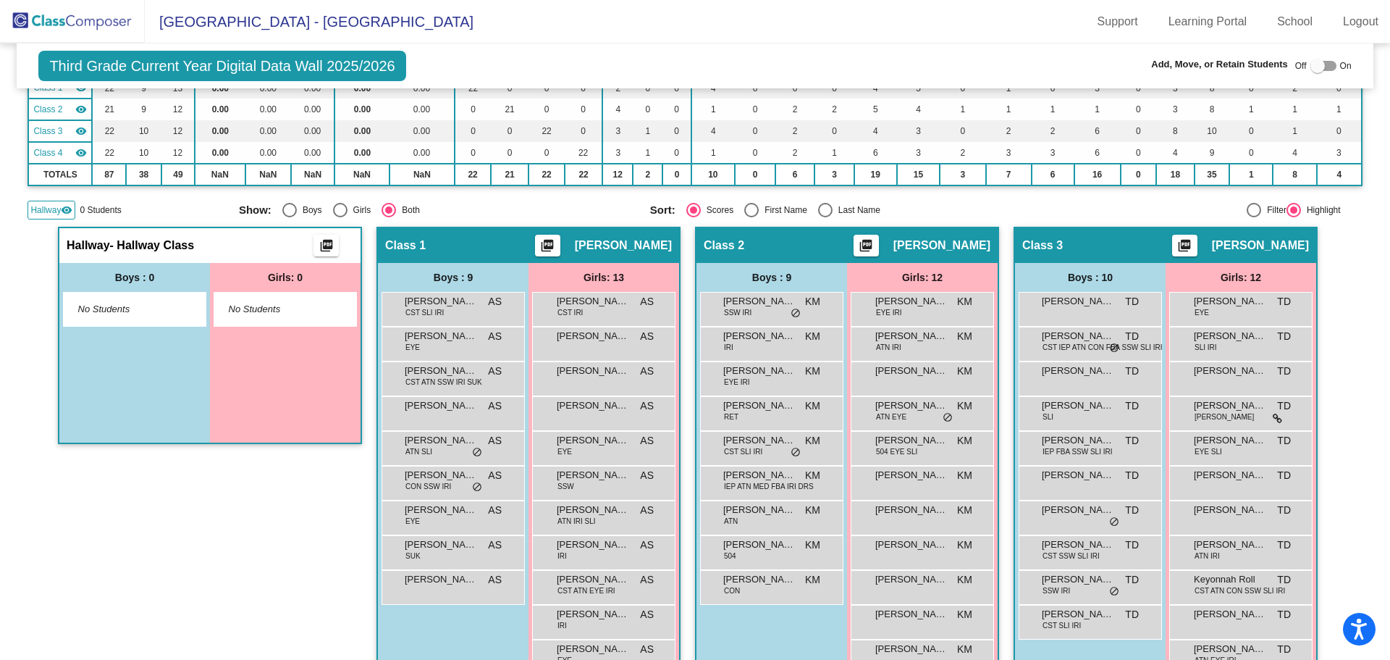
drag, startPoint x: 421, startPoint y: 405, endPoint x: 939, endPoint y: 219, distance: 550.1
click at [1322, 65] on div at bounding box center [1323, 66] width 26 height 10
checkbox input "true"
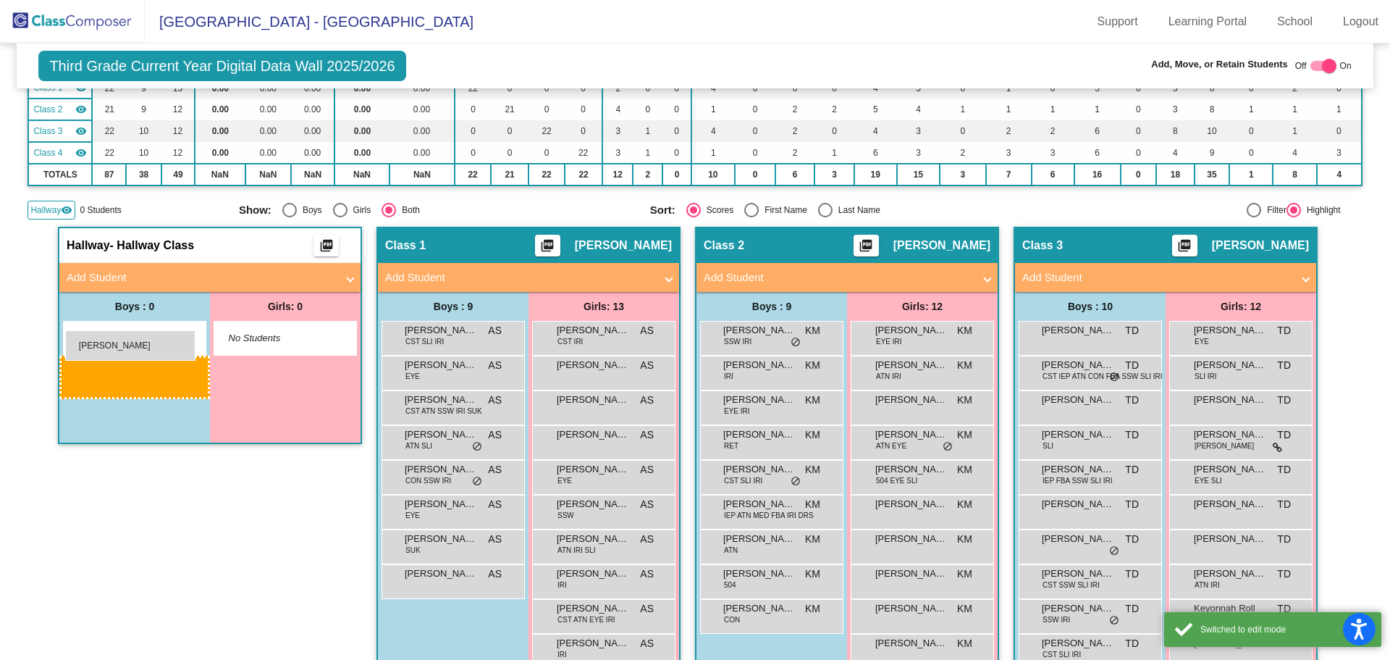
drag, startPoint x: 371, startPoint y: 434, endPoint x: 65, endPoint y: 330, distance: 322.6
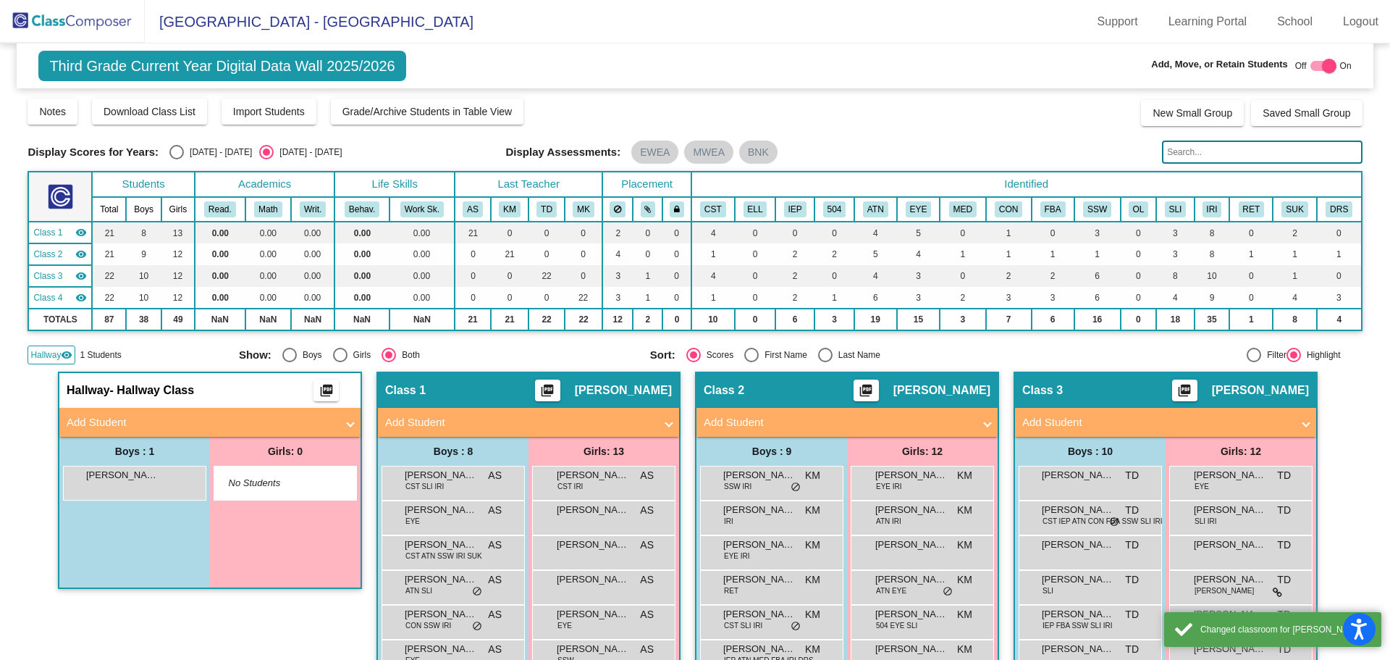
click at [66, 27] on img at bounding box center [72, 21] width 145 height 43
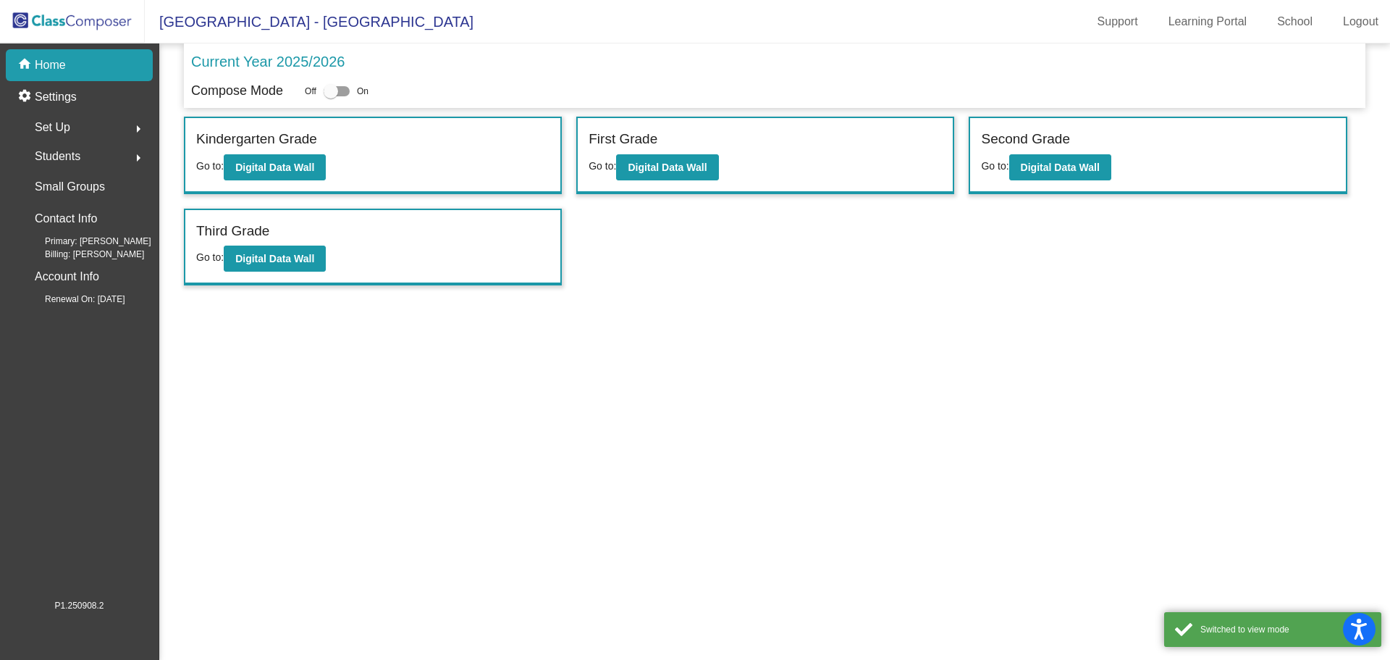
click at [50, 148] on span "Students" at bounding box center [58, 156] width 46 height 20
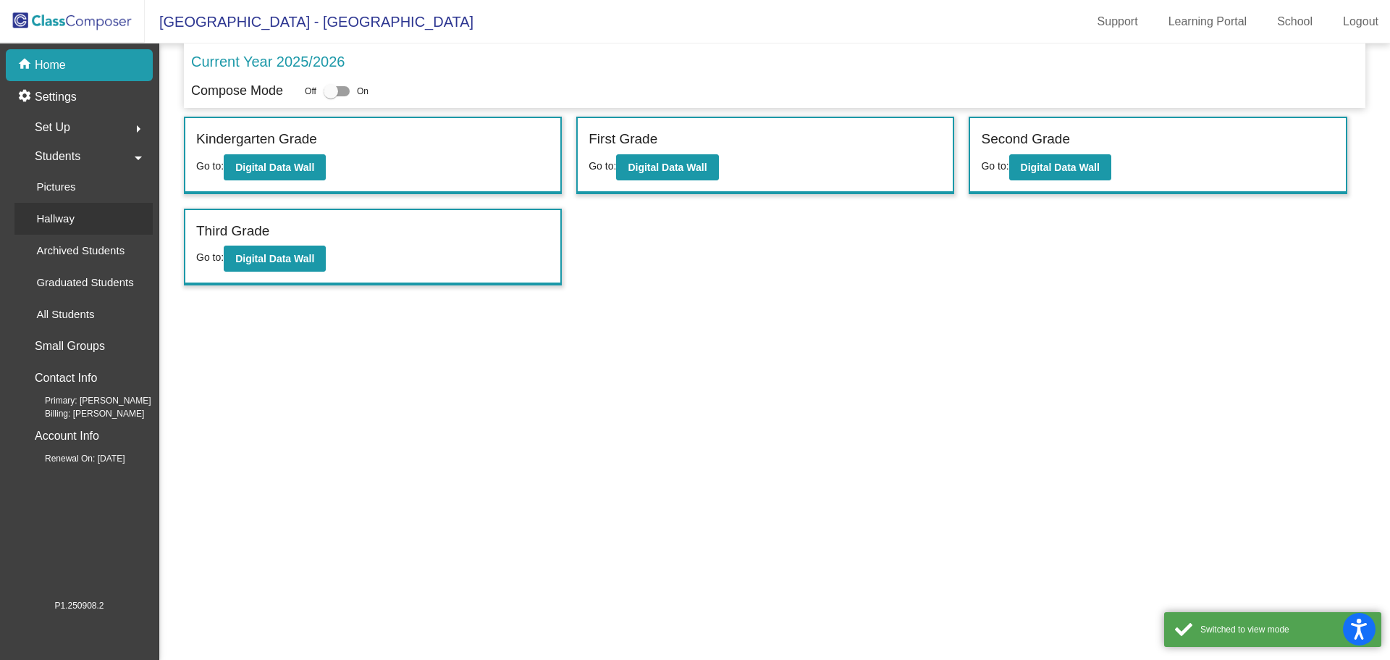
click at [56, 218] on p "Hallway" at bounding box center [55, 218] width 38 height 17
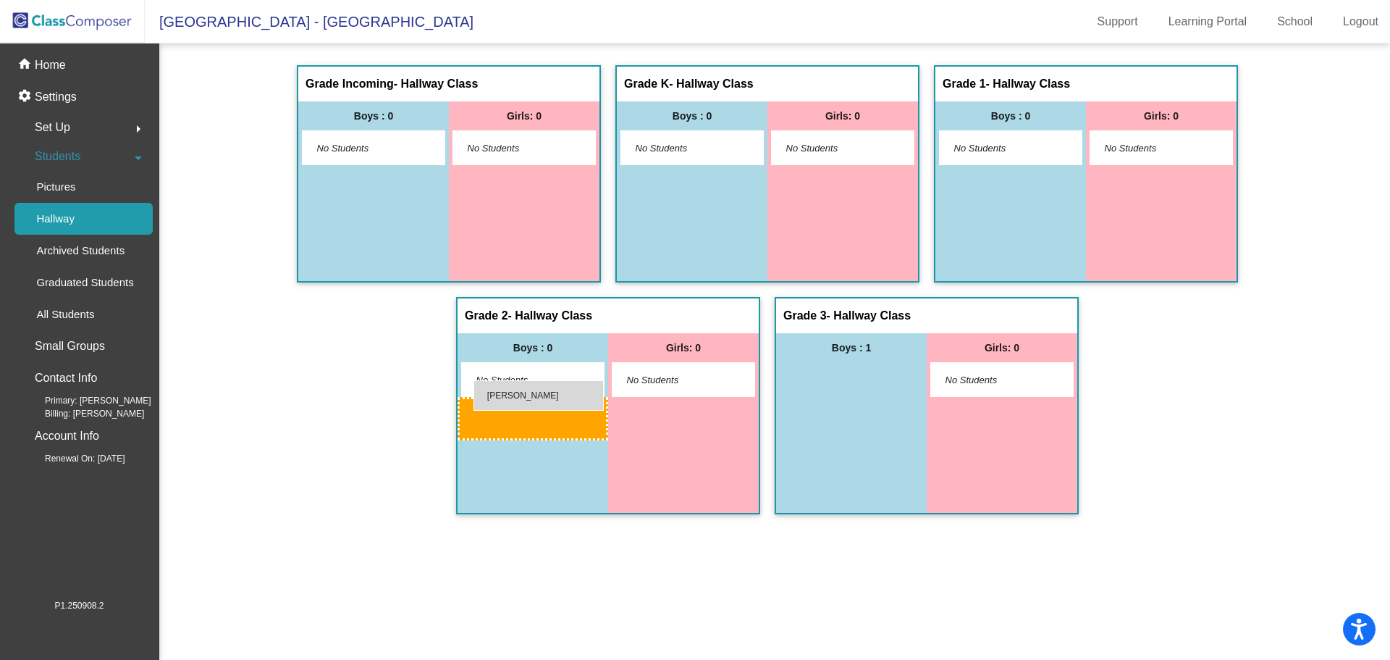
drag, startPoint x: 838, startPoint y: 379, endPoint x: 473, endPoint y: 380, distance: 364.2
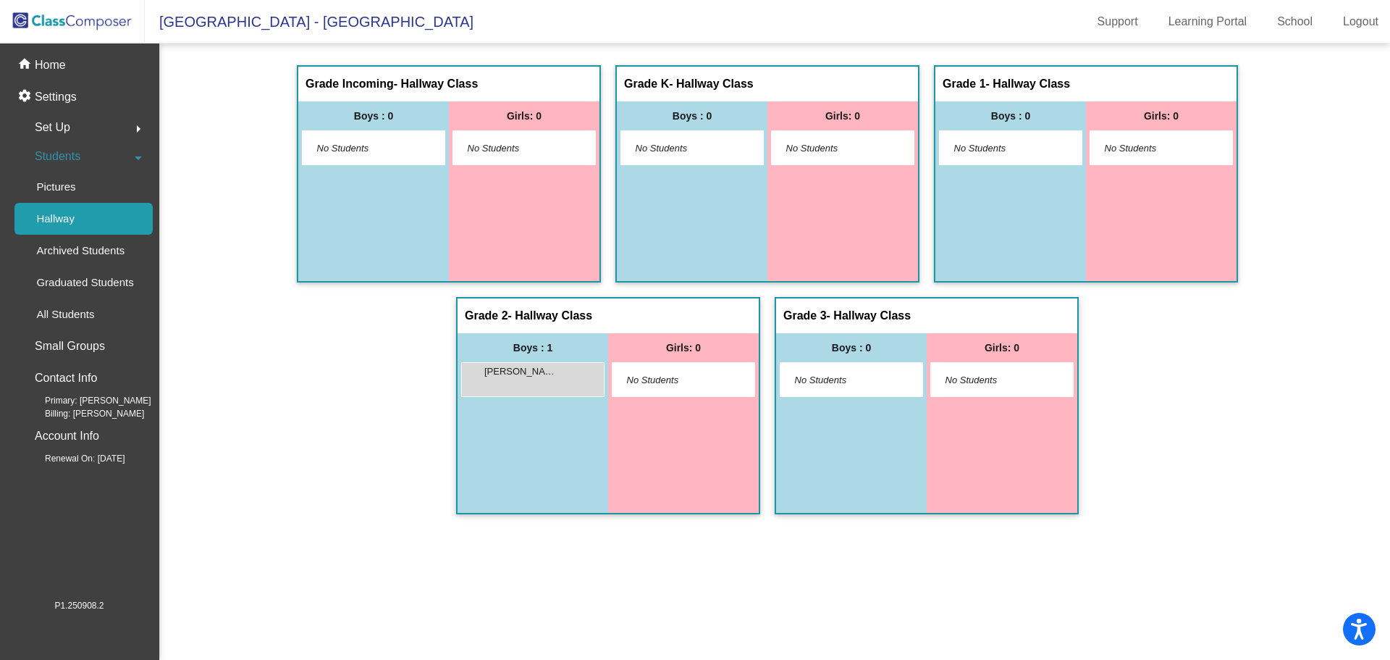
click at [93, 22] on img at bounding box center [72, 21] width 145 height 43
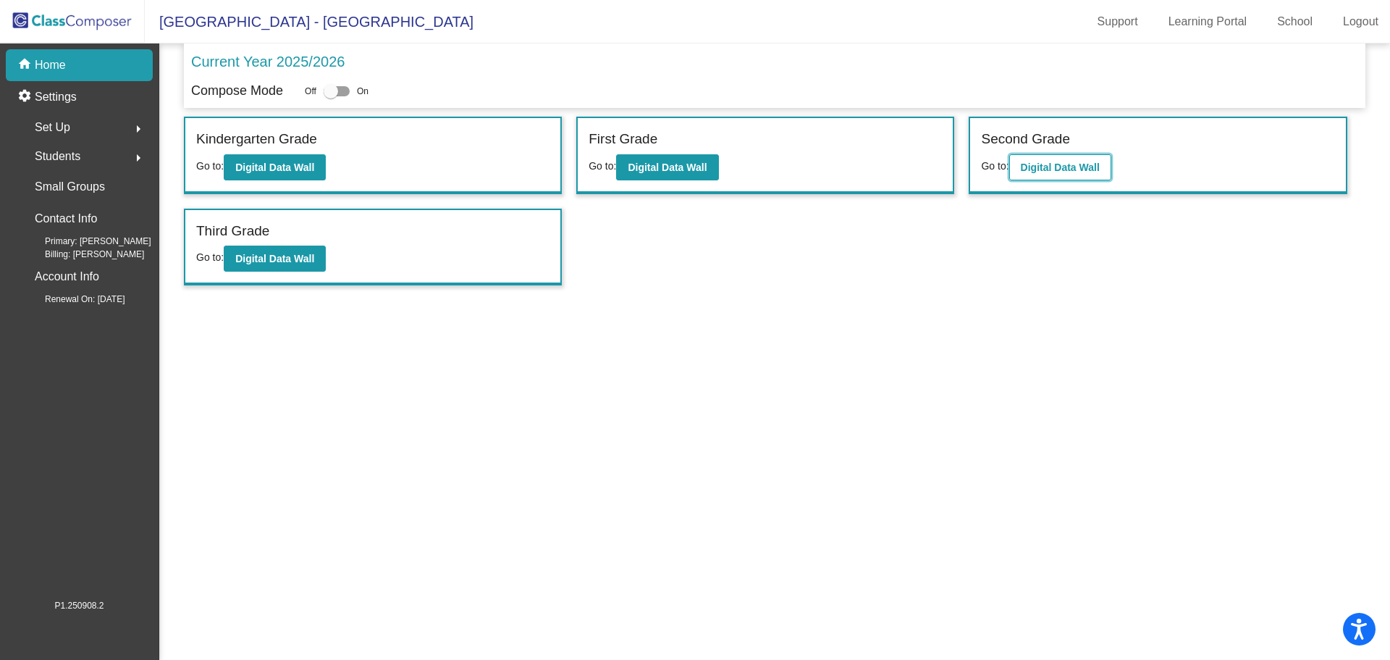
click at [1054, 158] on button "Digital Data Wall" at bounding box center [1060, 167] width 102 height 26
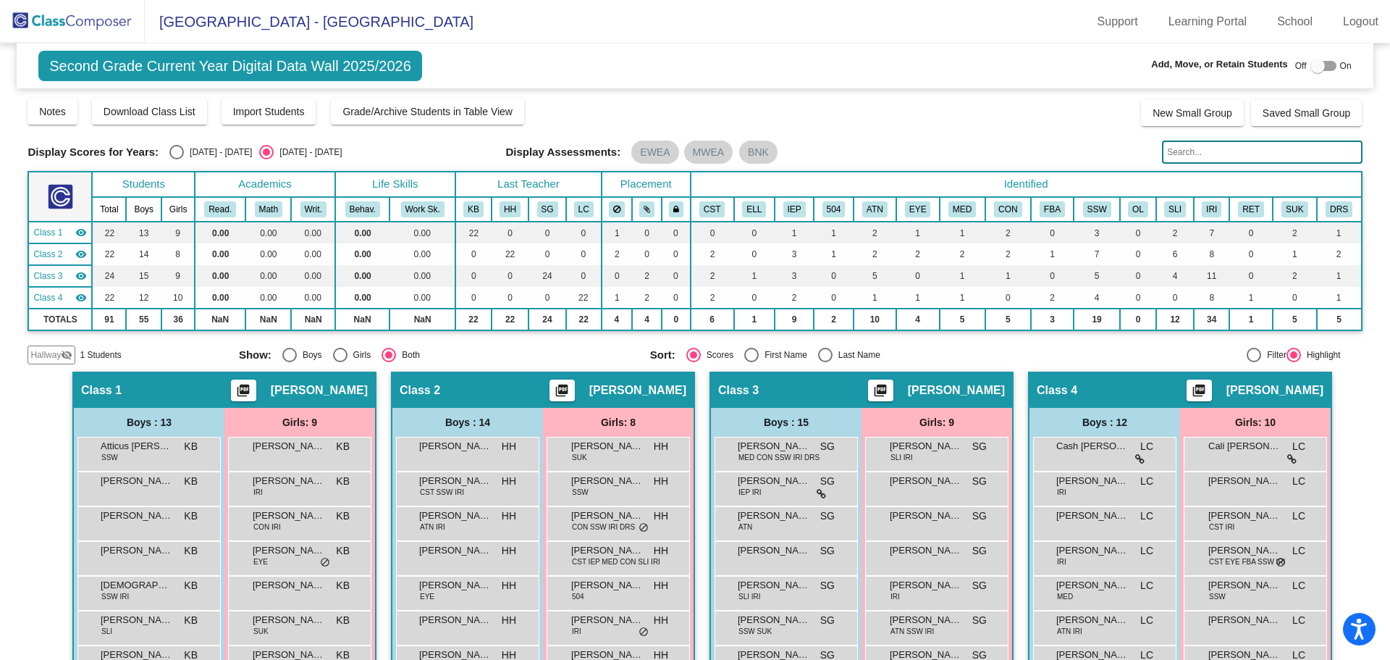
click at [67, 351] on mat-icon "visibility_off" at bounding box center [67, 355] width 12 height 12
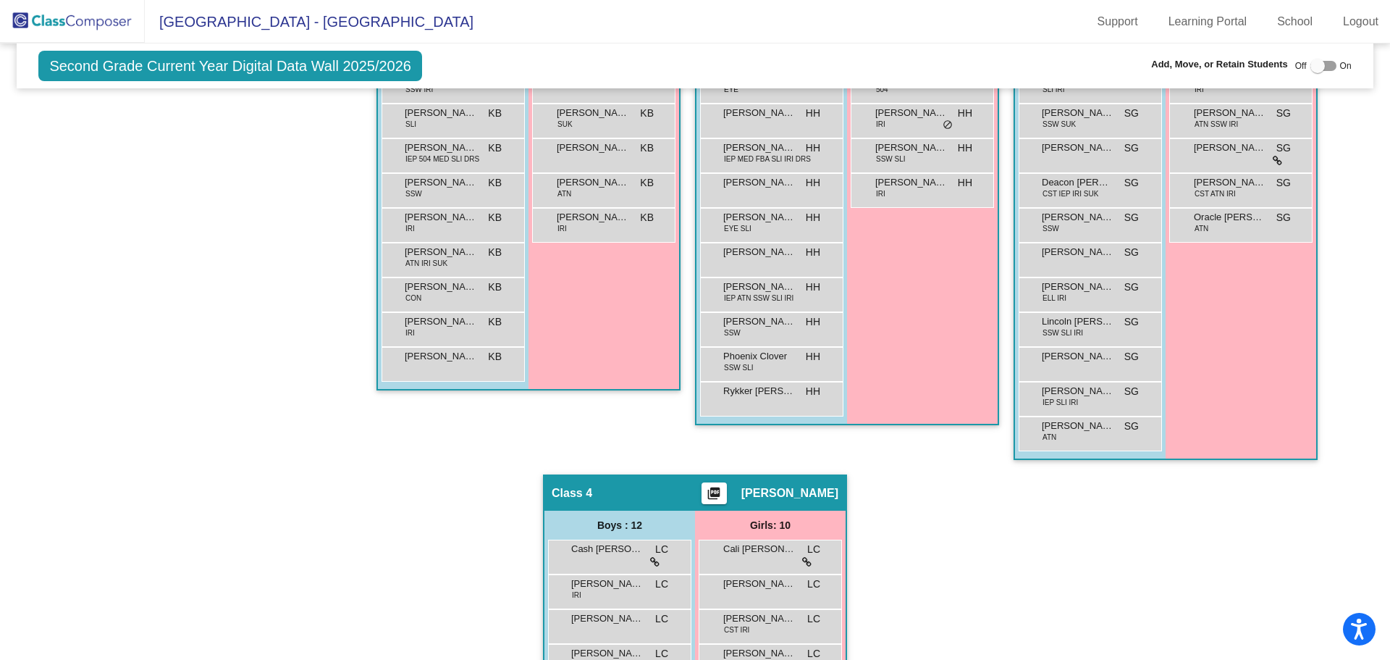
scroll to position [217, 0]
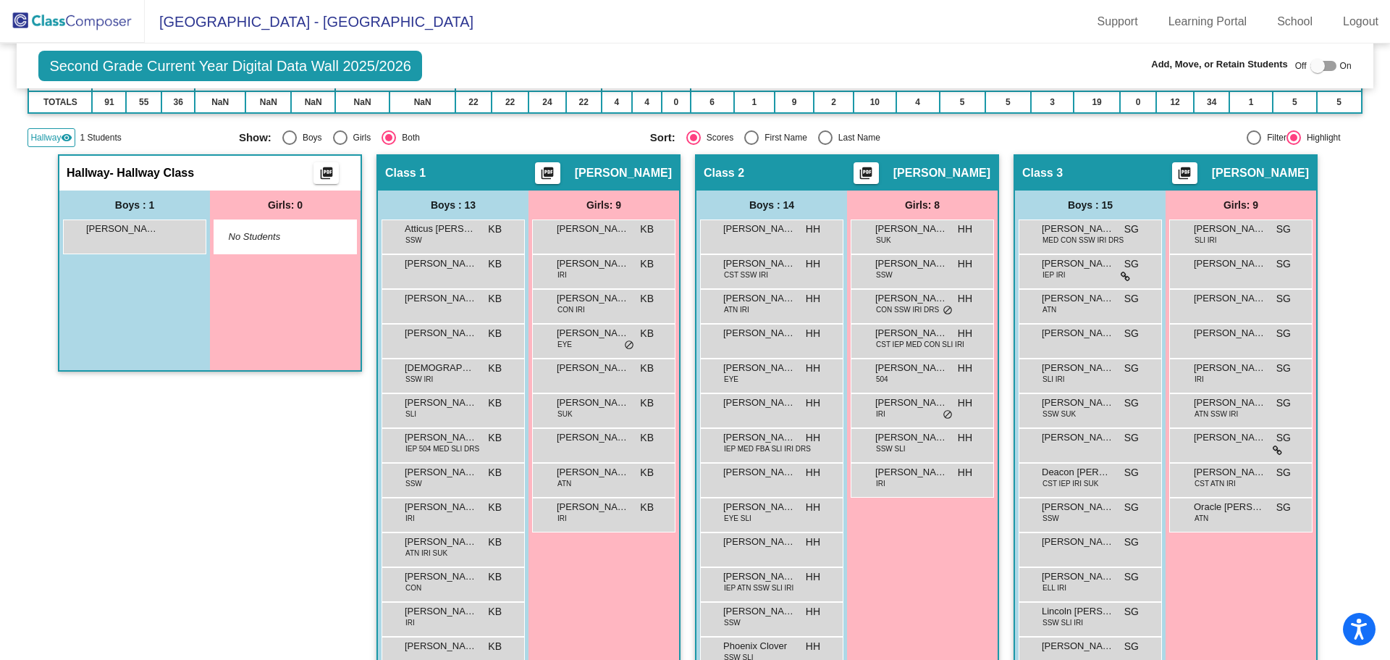
drag, startPoint x: 104, startPoint y: 233, endPoint x: 156, endPoint y: 321, distance: 102.9
click at [261, 477] on div "Hallway - Hallway Class picture_as_pdf Add Student First Name Last Name Student…" at bounding box center [210, 459] width 304 height 610
drag, startPoint x: 1323, startPoint y: 64, endPoint x: 1315, endPoint y: 63, distance: 8.0
click at [1321, 64] on div at bounding box center [1323, 66] width 26 height 10
checkbox input "true"
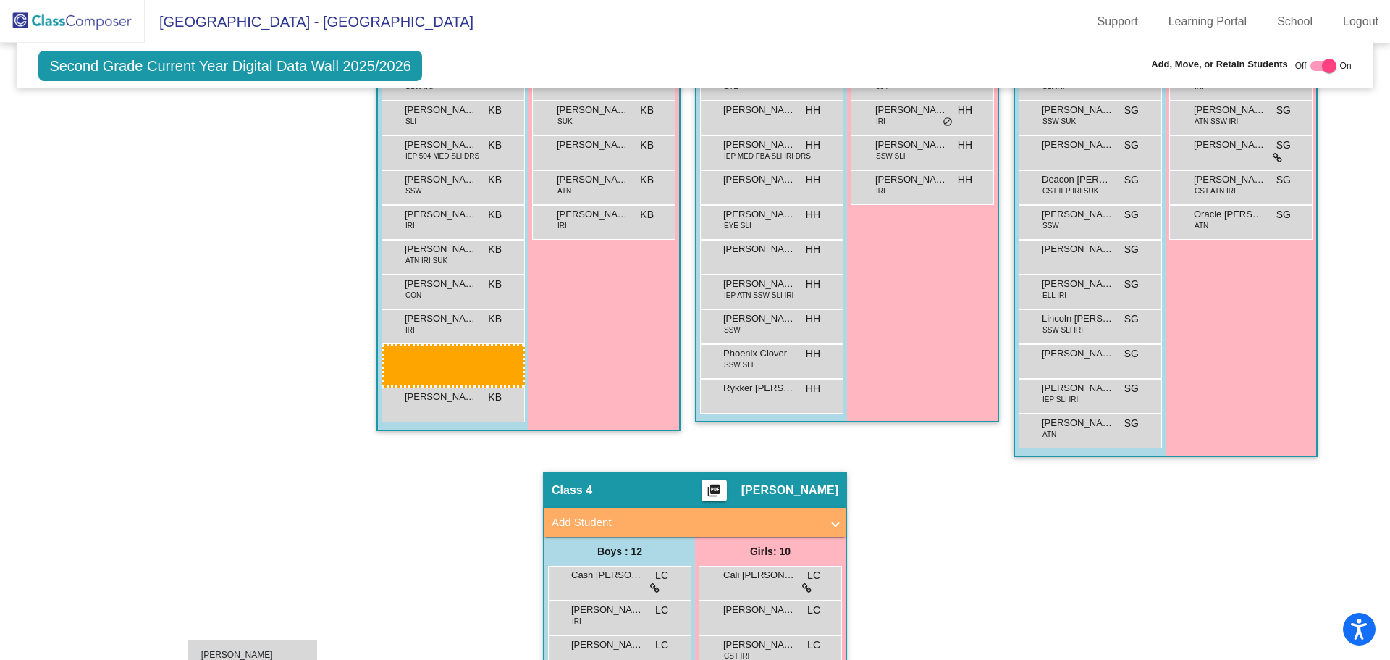
scroll to position [539, 0]
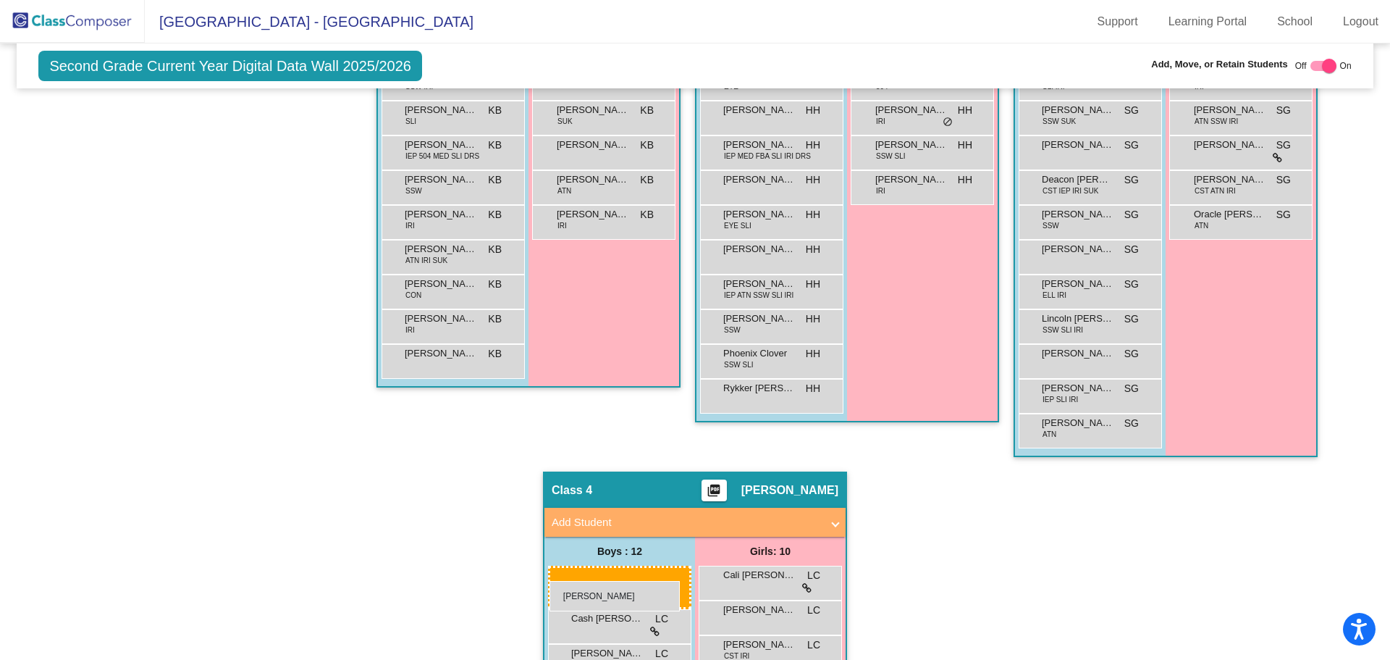
drag, startPoint x: 143, startPoint y: 262, endPoint x: 549, endPoint y: 581, distance: 516.7
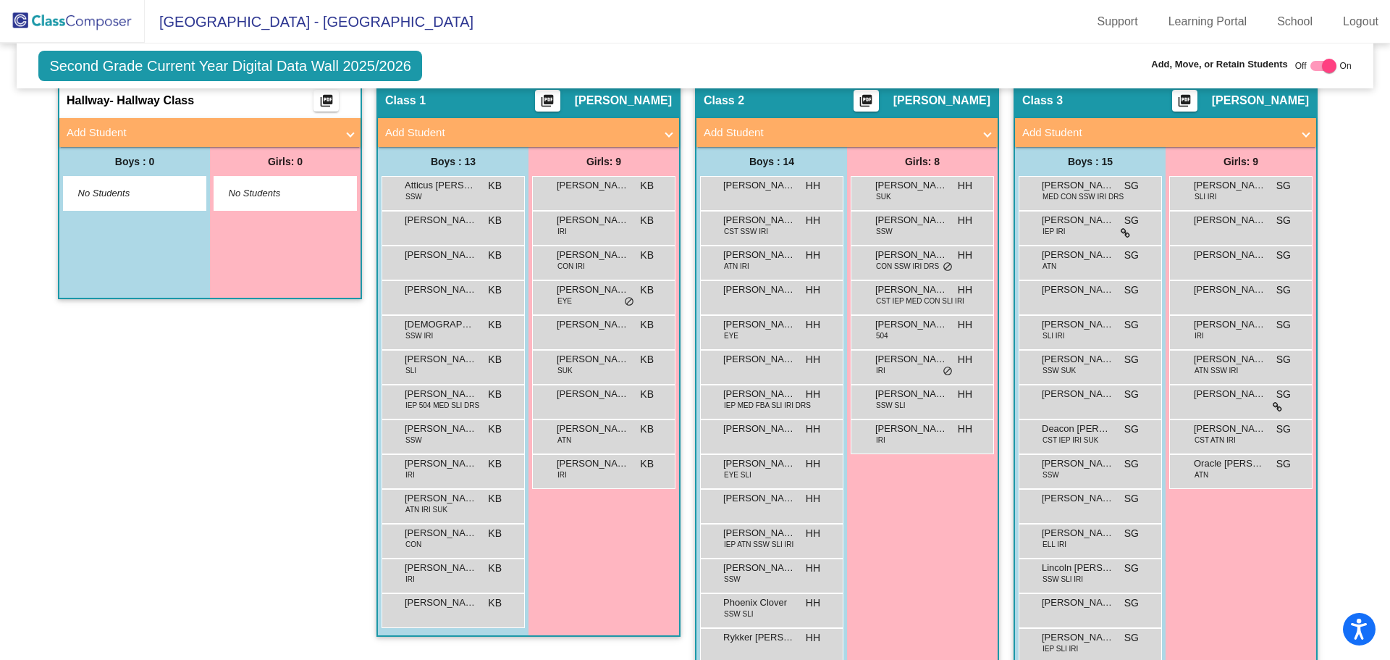
scroll to position [0, 0]
